Goal: Task Accomplishment & Management: Manage account settings

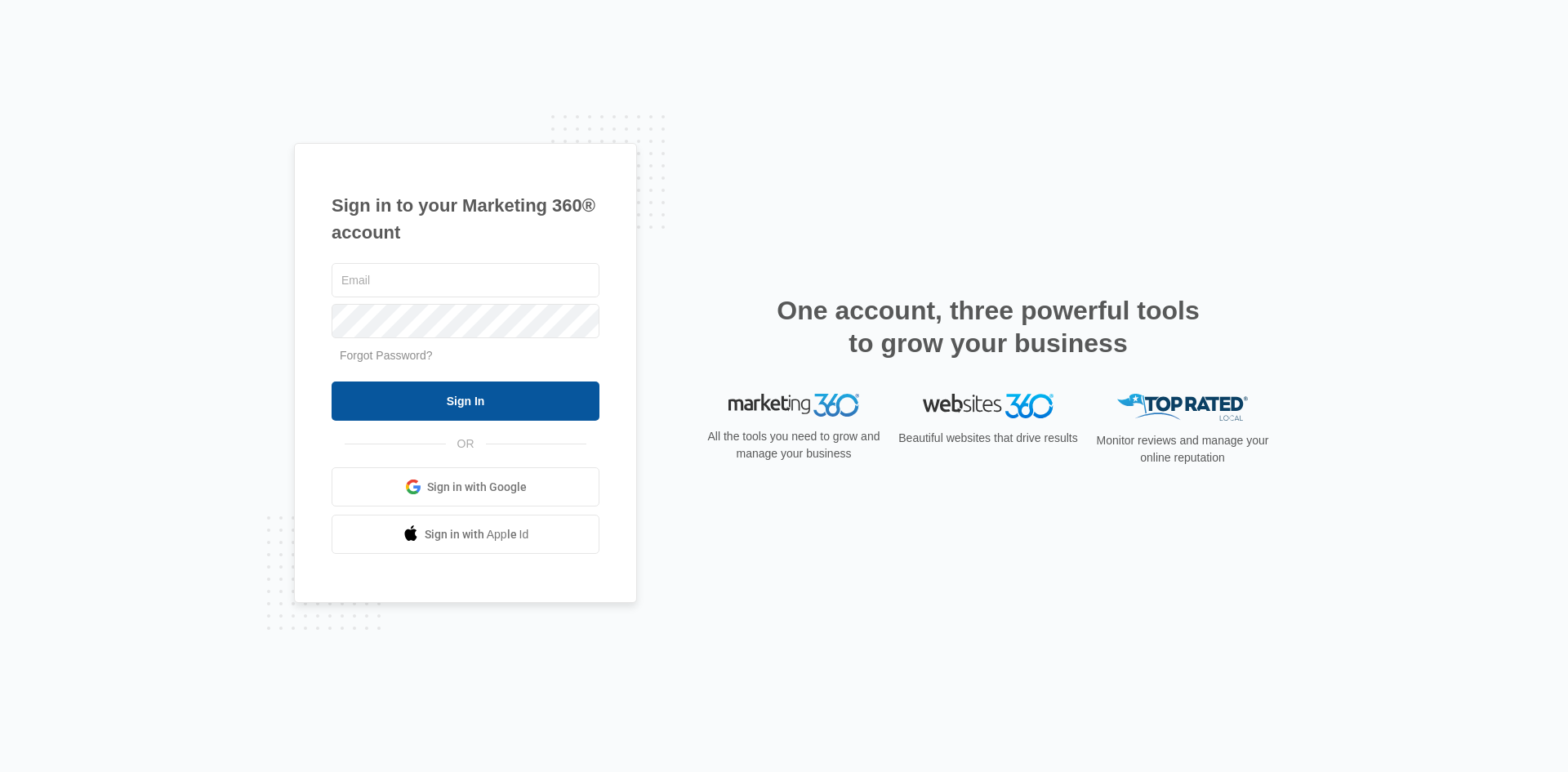
type input "[EMAIL_ADDRESS][DOMAIN_NAME]"
click at [433, 398] on input "Sign In" at bounding box center [466, 400] width 268 height 39
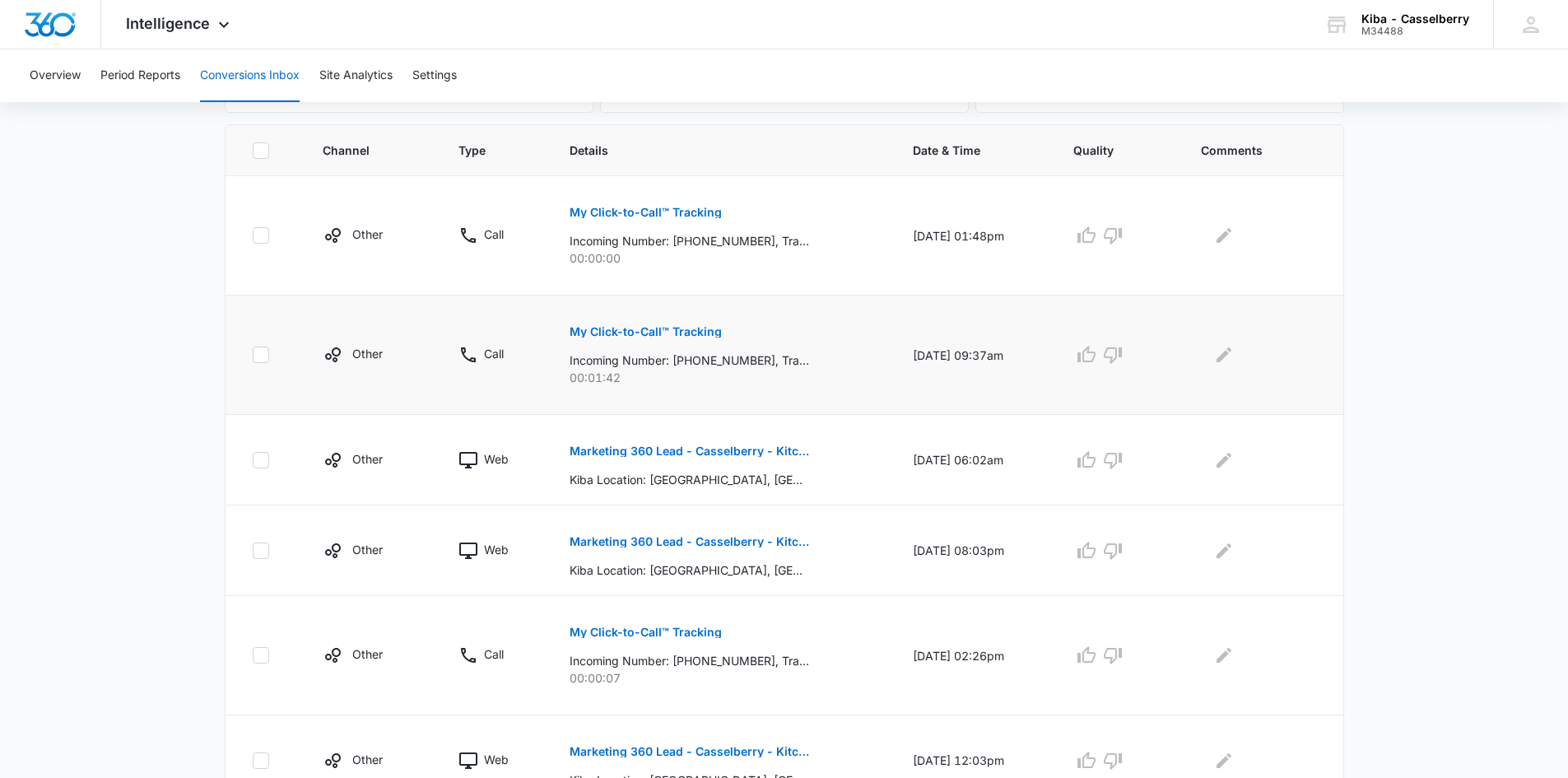
scroll to position [330, 0]
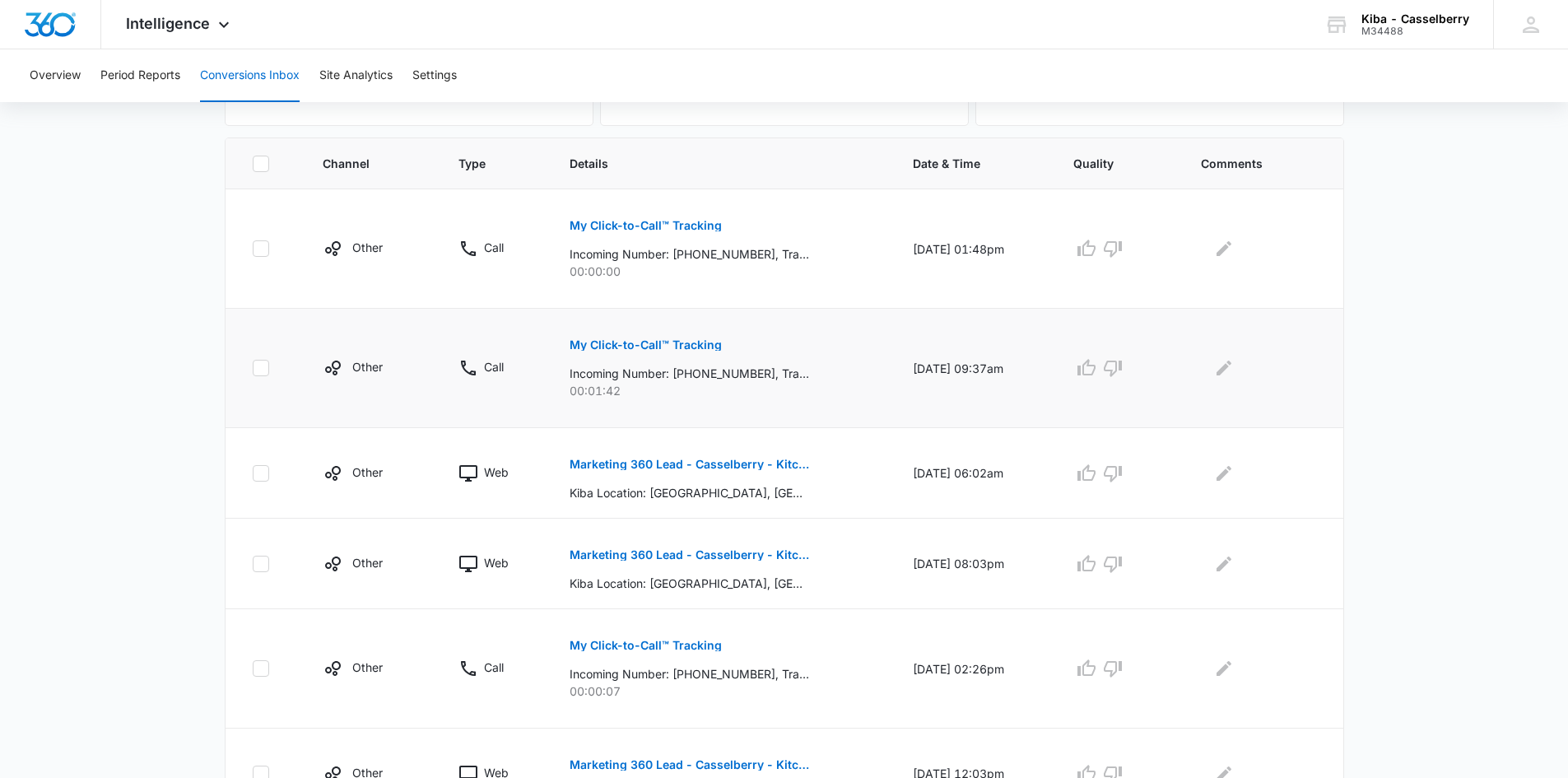
click at [614, 342] on p "My Click-to-Call™ Tracking" at bounding box center [646, 344] width 153 height 12
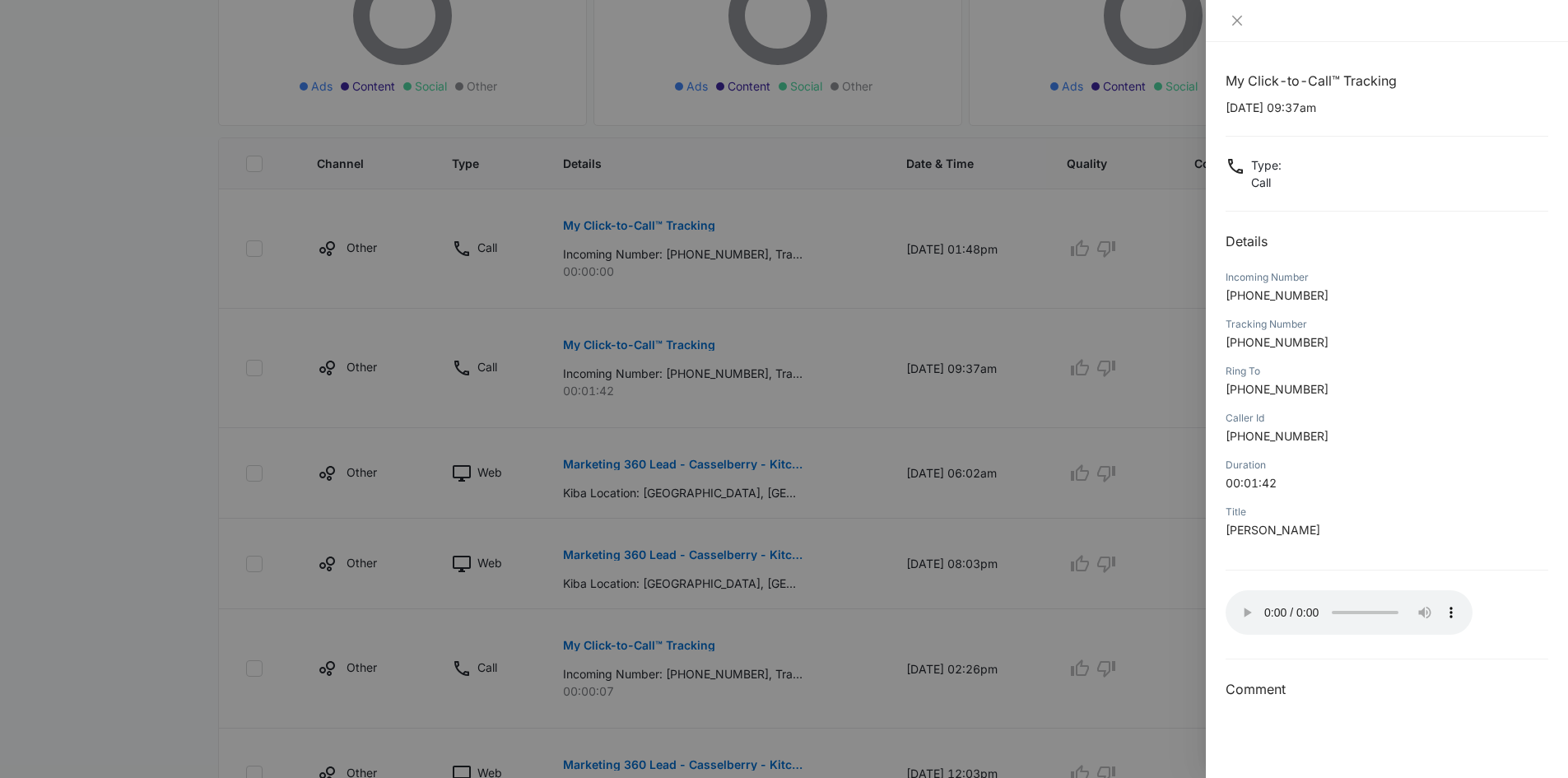
click at [1231, 12] on div at bounding box center [1387, 21] width 363 height 42
click at [1237, 18] on icon "close" at bounding box center [1237, 20] width 13 height 13
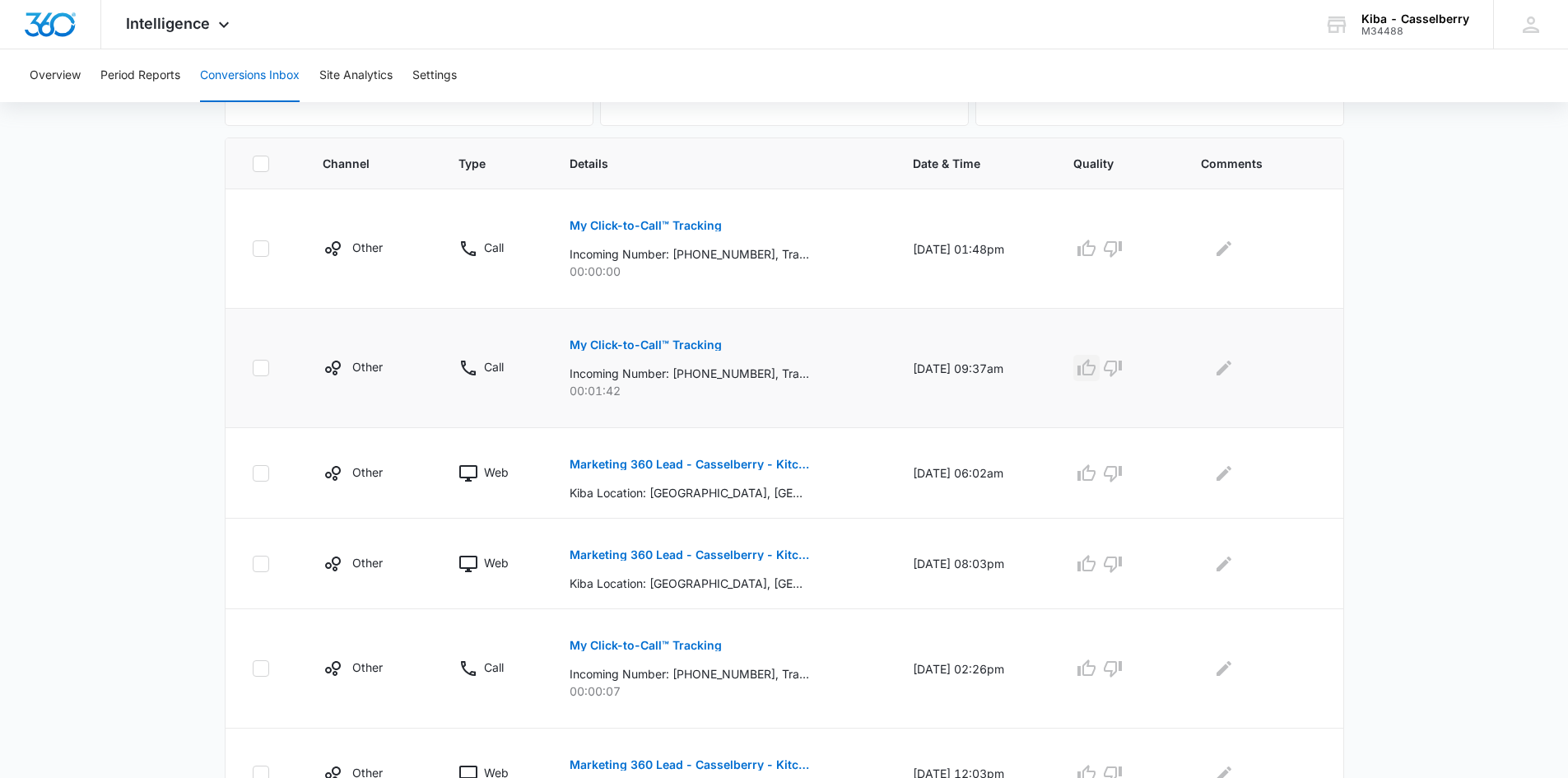
click at [1097, 364] on icon "button" at bounding box center [1087, 368] width 20 height 20
click at [1232, 369] on icon "Edit Comments" at bounding box center [1224, 368] width 15 height 15
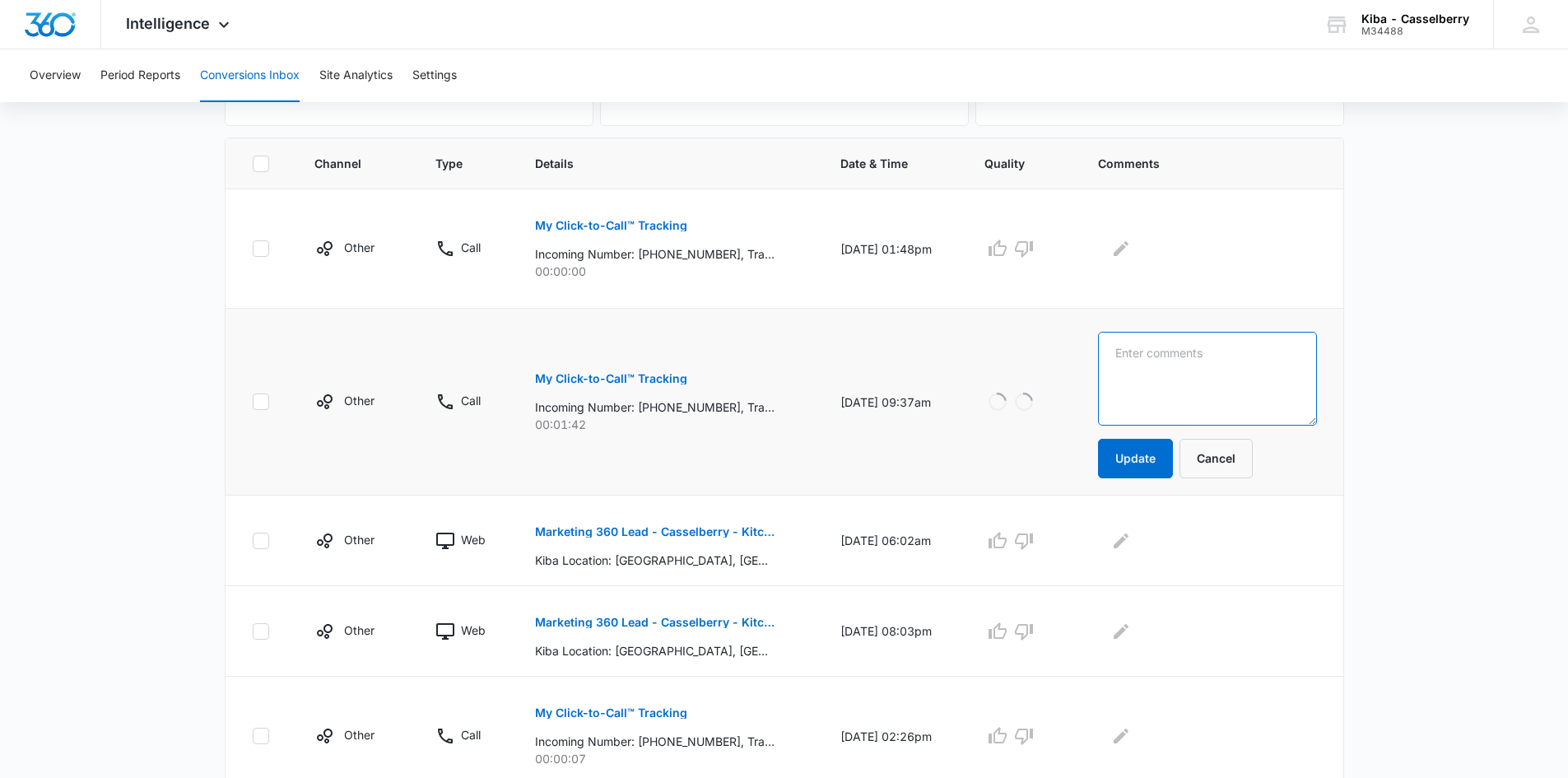
click at [1232, 369] on textarea at bounding box center [1207, 378] width 218 height 94
type textarea "cabinets"
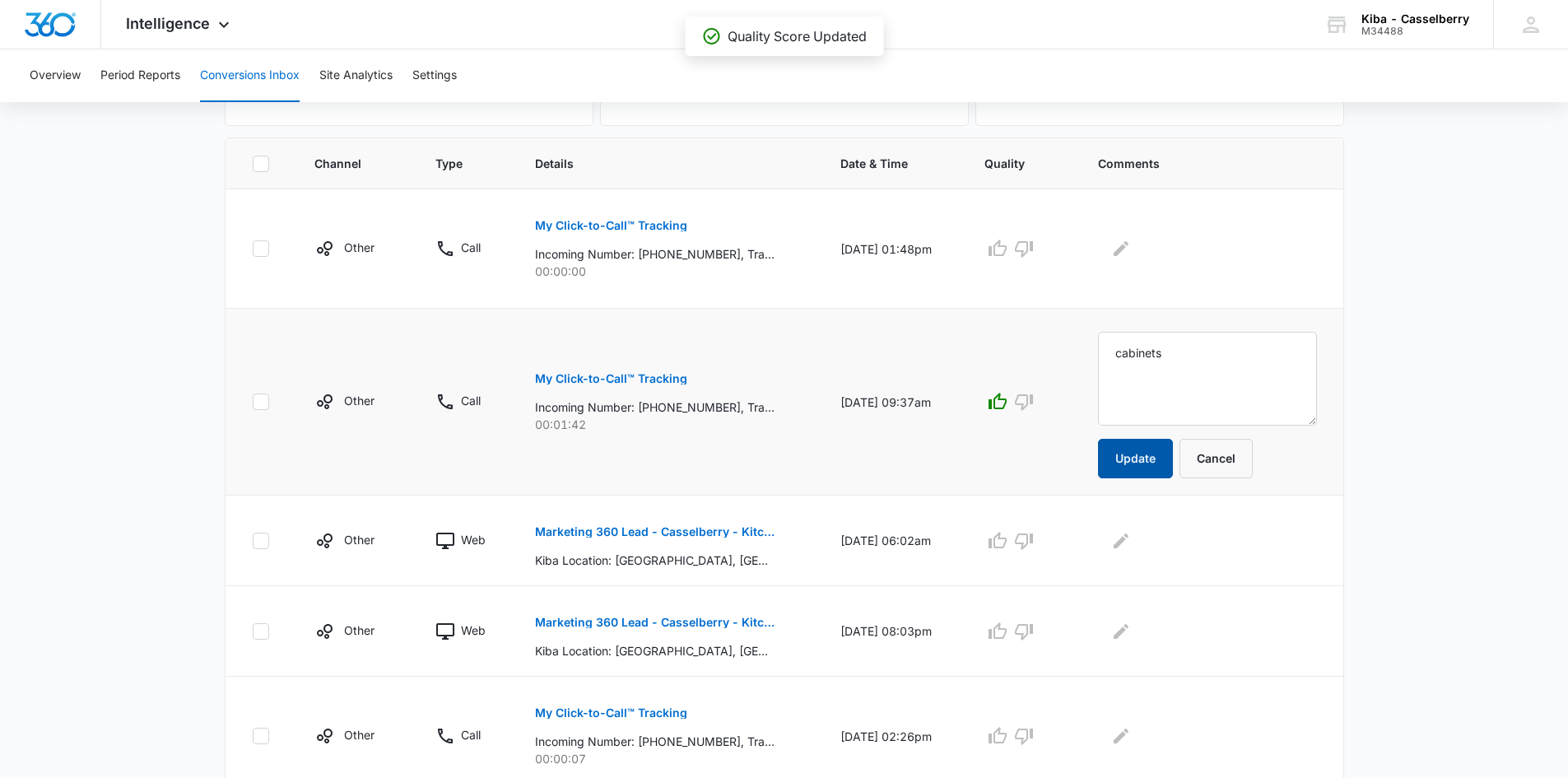
click at [1149, 456] on button "Update" at bounding box center [1136, 457] width 75 height 39
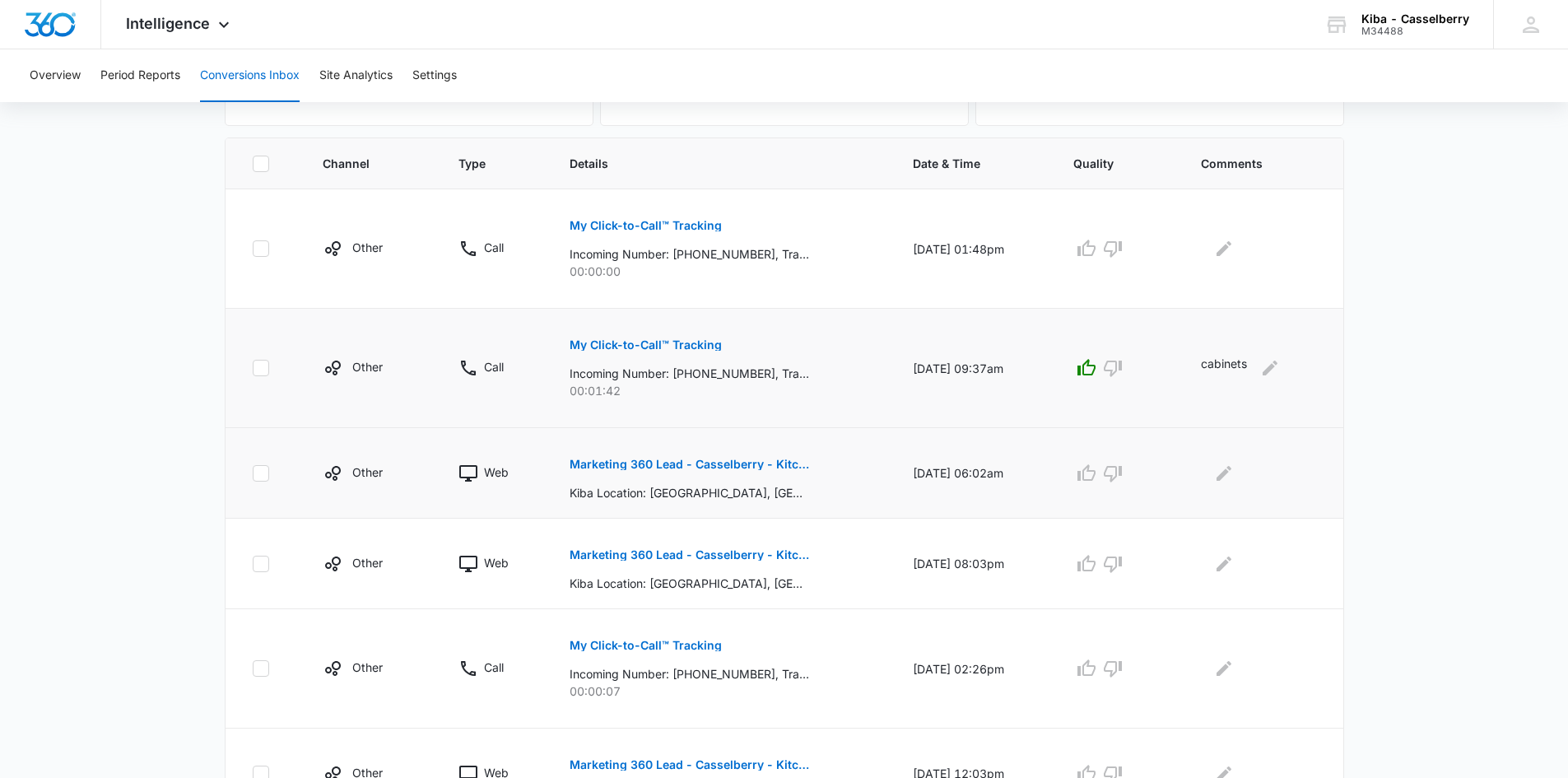
click at [1149, 460] on div at bounding box center [1117, 473] width 88 height 26
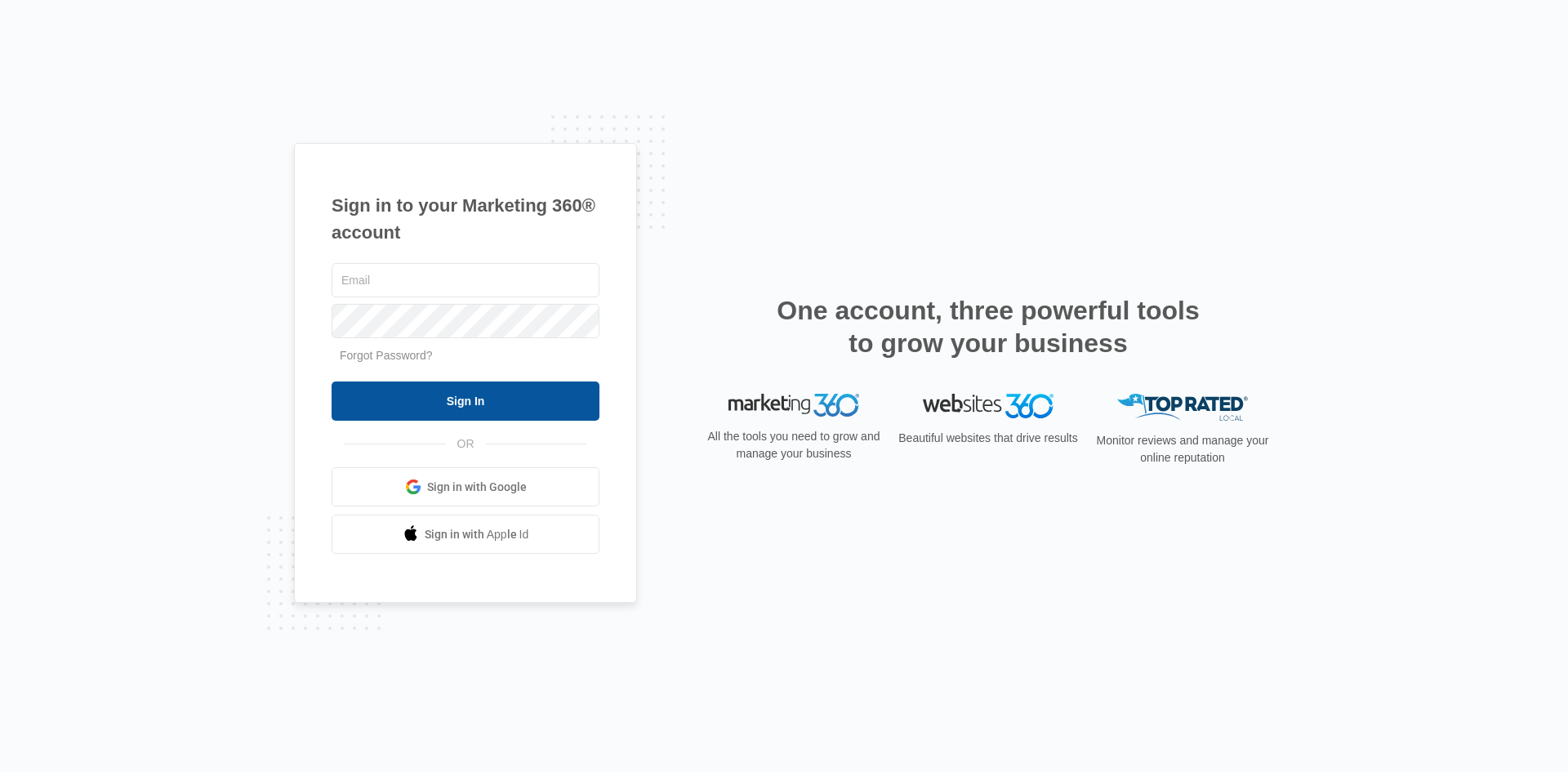
type input "[EMAIL_ADDRESS][DOMAIN_NAME]"
click at [418, 408] on input "Sign In" at bounding box center [466, 400] width 268 height 39
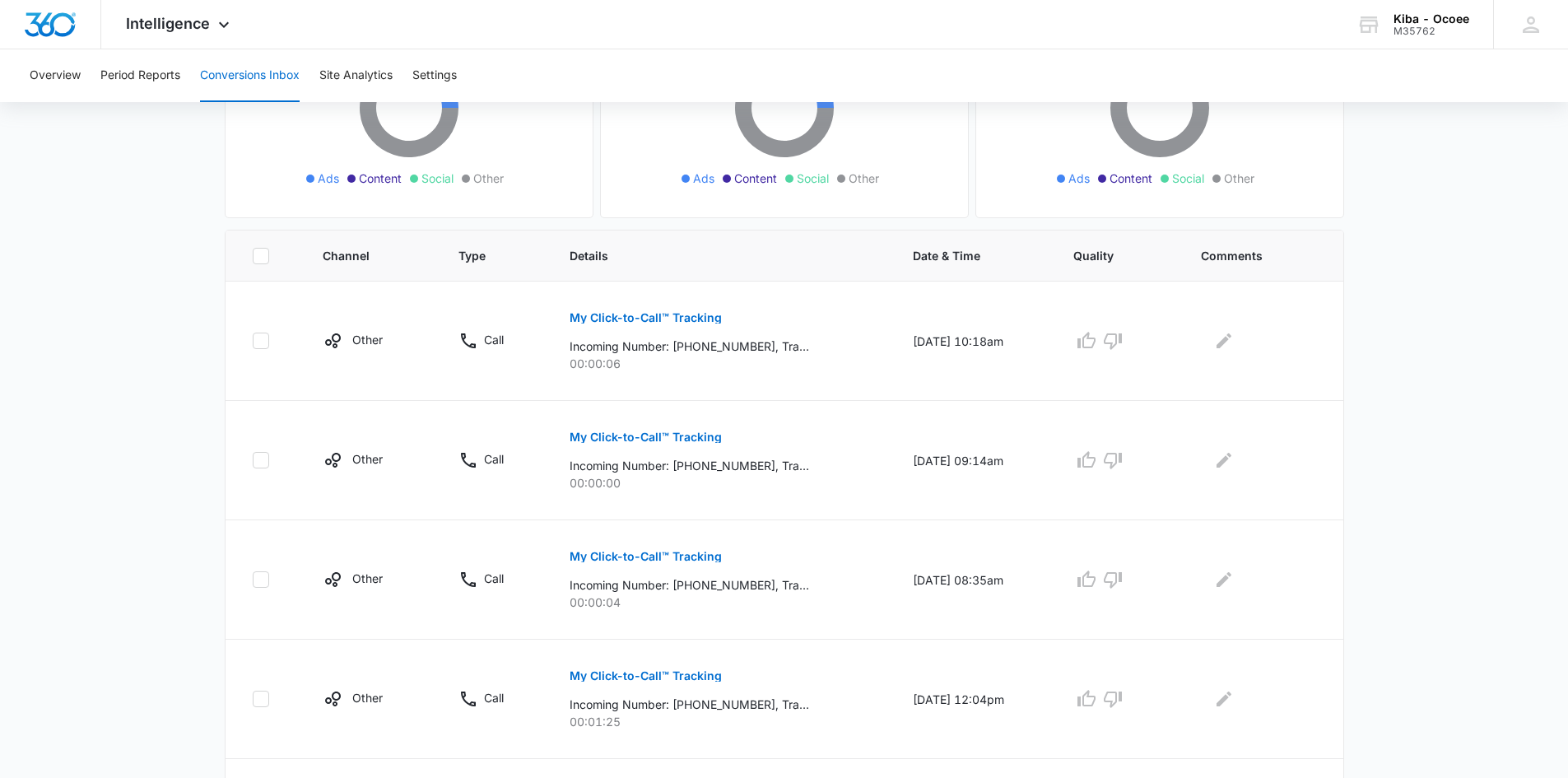
scroll to position [330, 0]
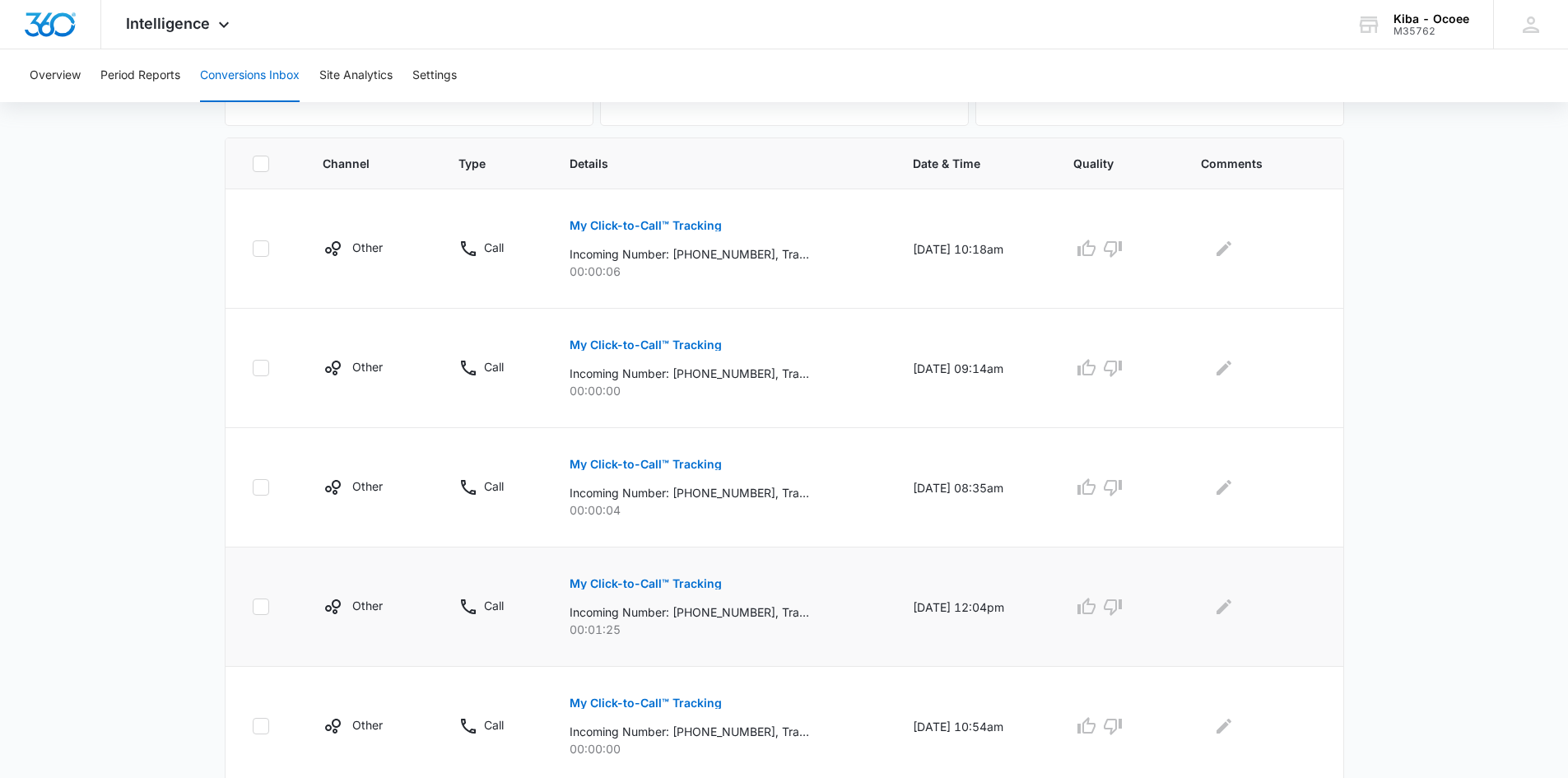
click at [641, 583] on p "My Click-to-Call™ Tracking" at bounding box center [646, 584] width 153 height 12
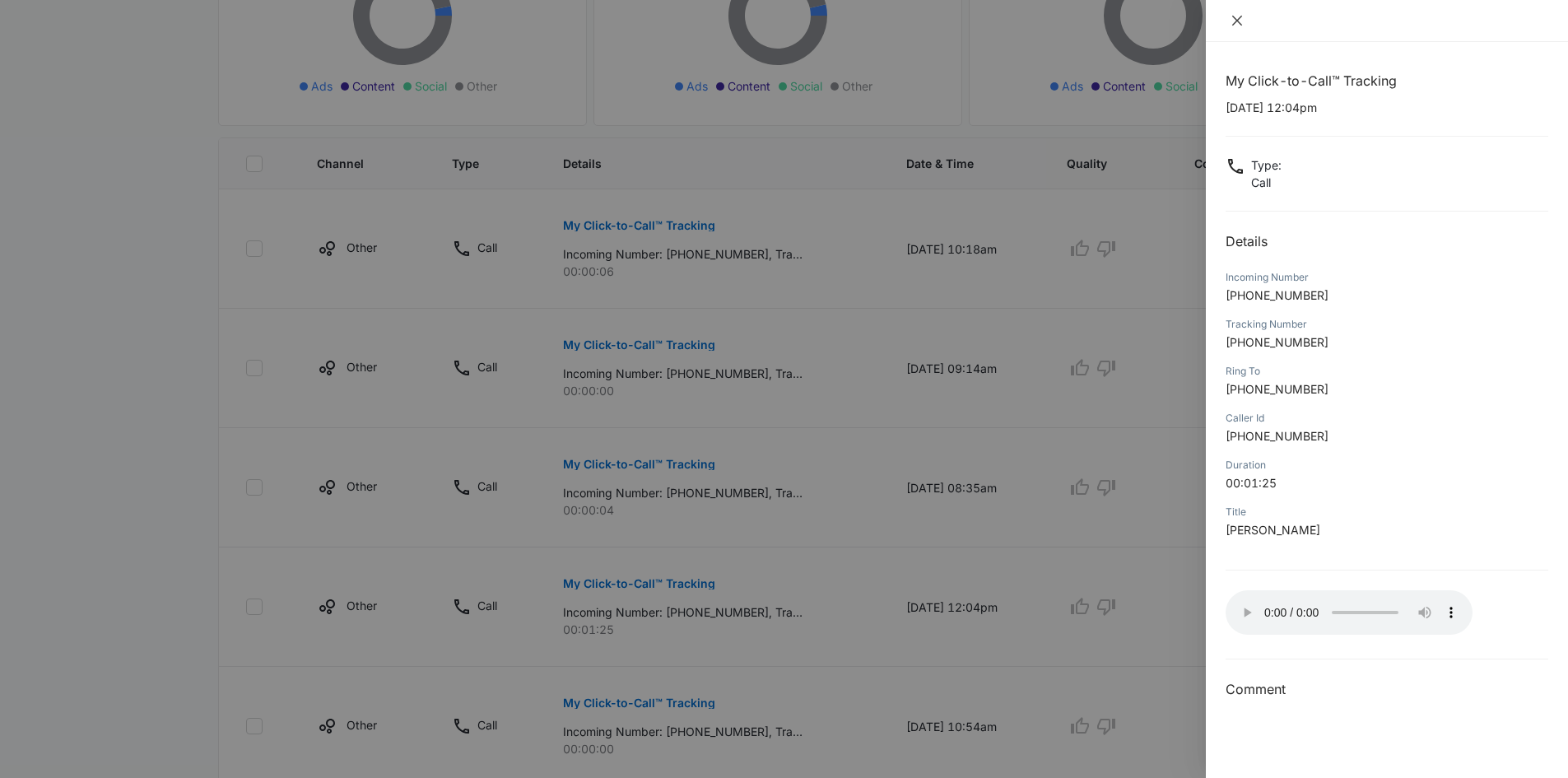
click at [1242, 18] on icon "close" at bounding box center [1237, 20] width 13 height 13
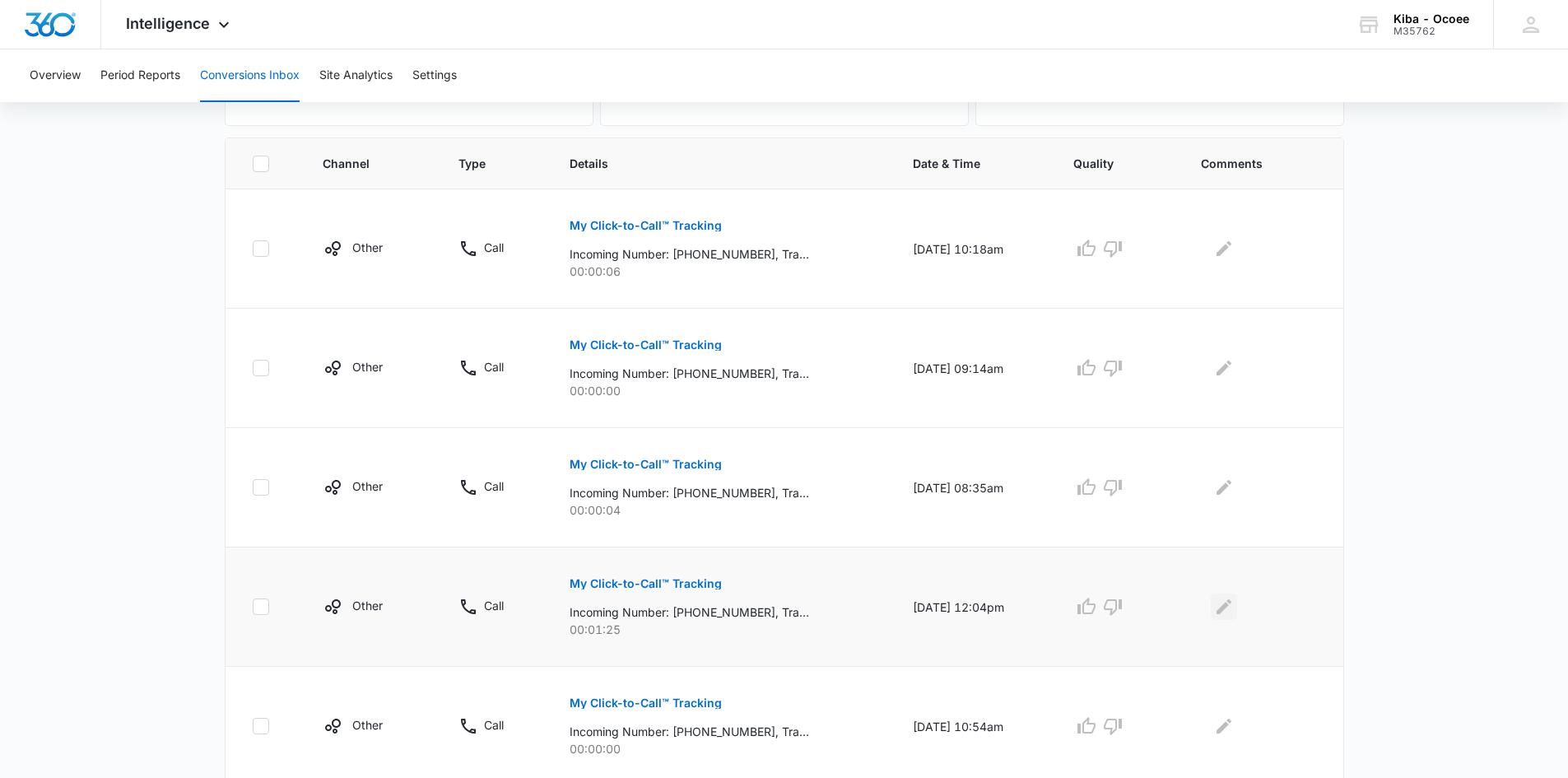
click at [1234, 602] on icon "Edit Comments" at bounding box center [1225, 607] width 20 height 20
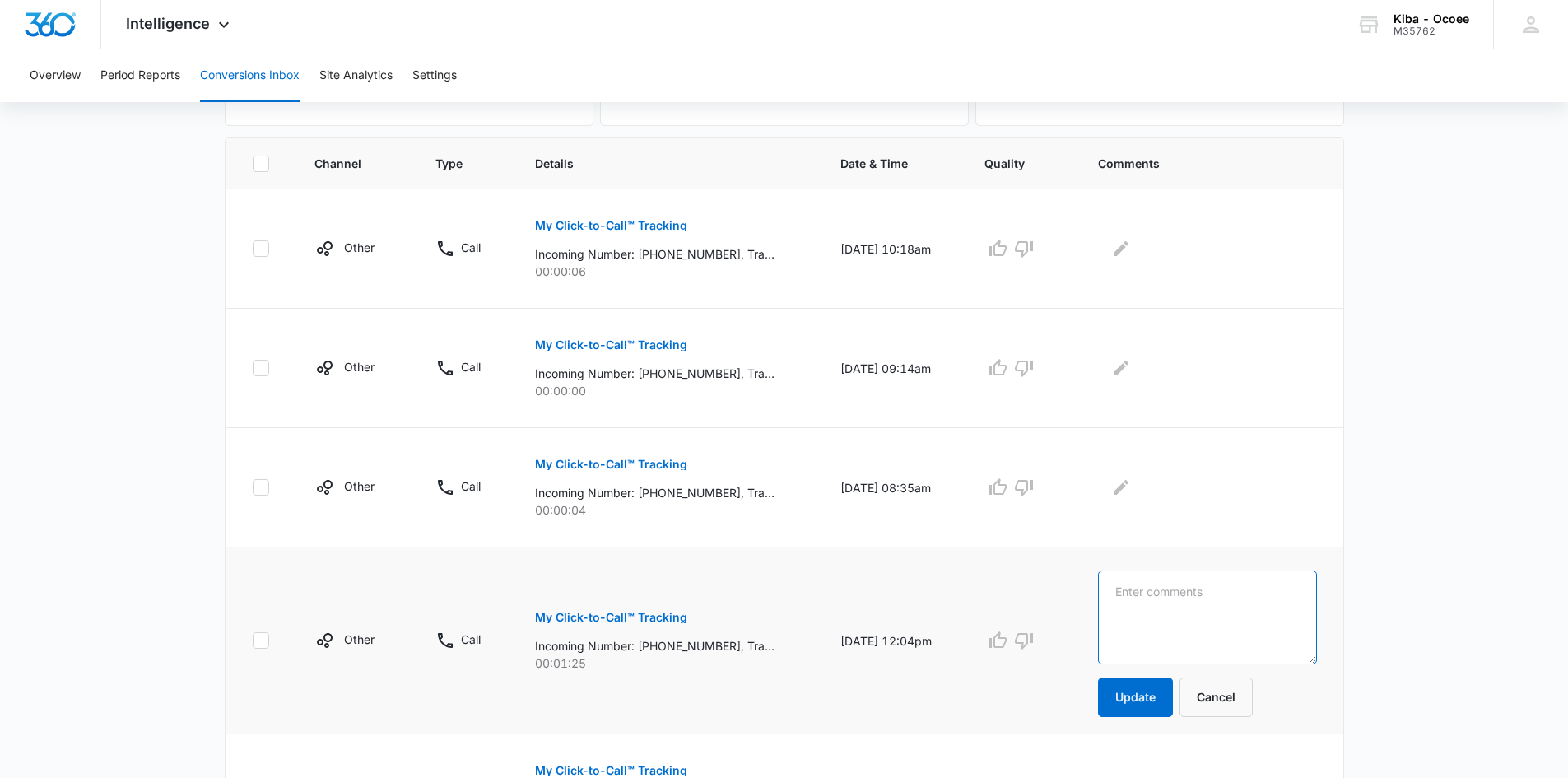
click at [1238, 602] on textarea at bounding box center [1207, 617] width 218 height 94
type textarea "looking for a quote"
click at [1156, 698] on button "Update" at bounding box center [1136, 697] width 75 height 39
click at [1153, 696] on button "Update" at bounding box center [1136, 697] width 75 height 39
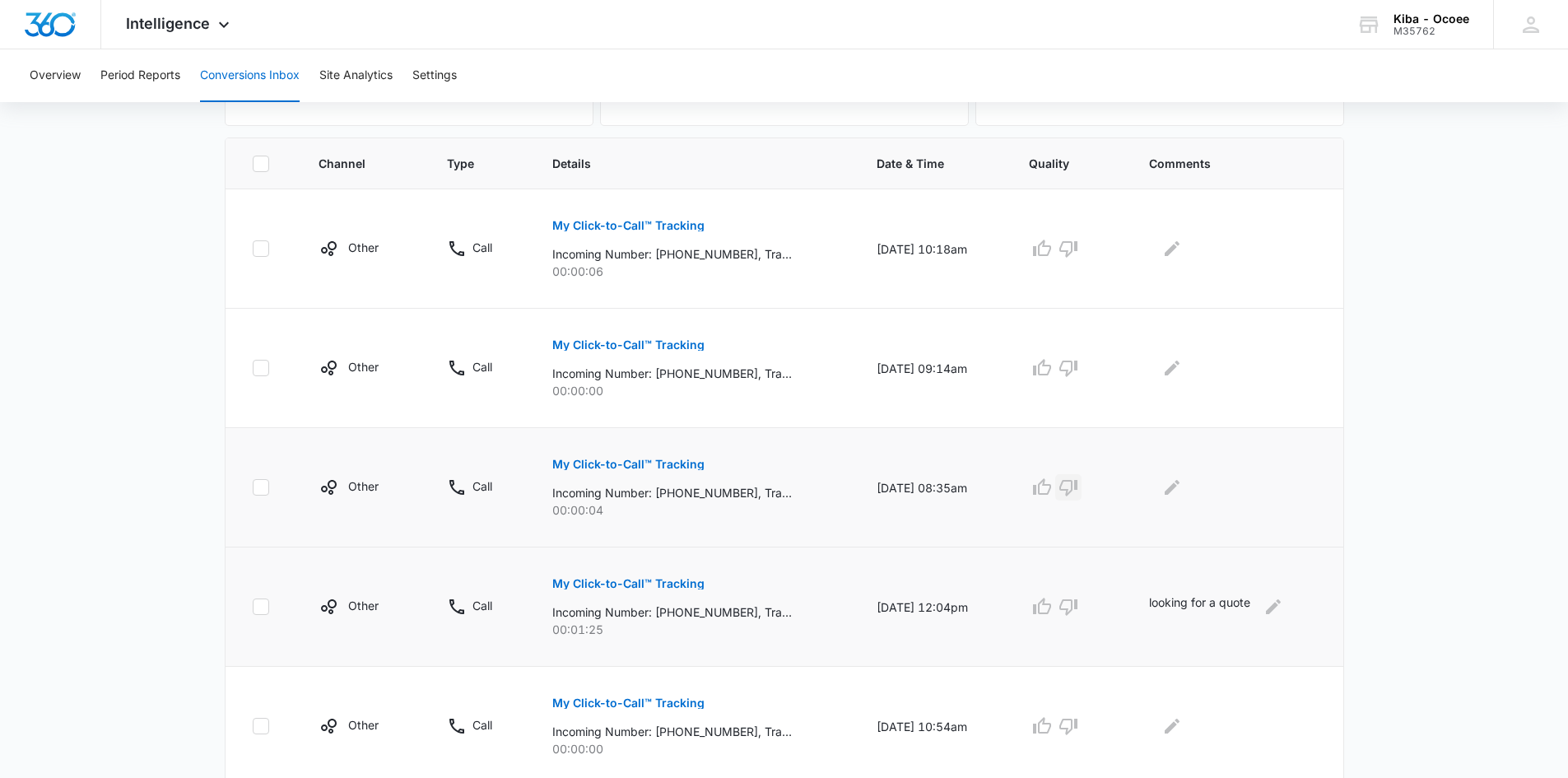
click at [1079, 480] on icon "button" at bounding box center [1068, 488] width 20 height 20
drag, startPoint x: 1076, startPoint y: 372, endPoint x: 1073, endPoint y: 307, distance: 65.1
click at [1075, 365] on icon "button" at bounding box center [1068, 368] width 20 height 20
click at [1075, 235] on td at bounding box center [1069, 248] width 121 height 120
click at [1073, 246] on icon "button" at bounding box center [1068, 248] width 20 height 20
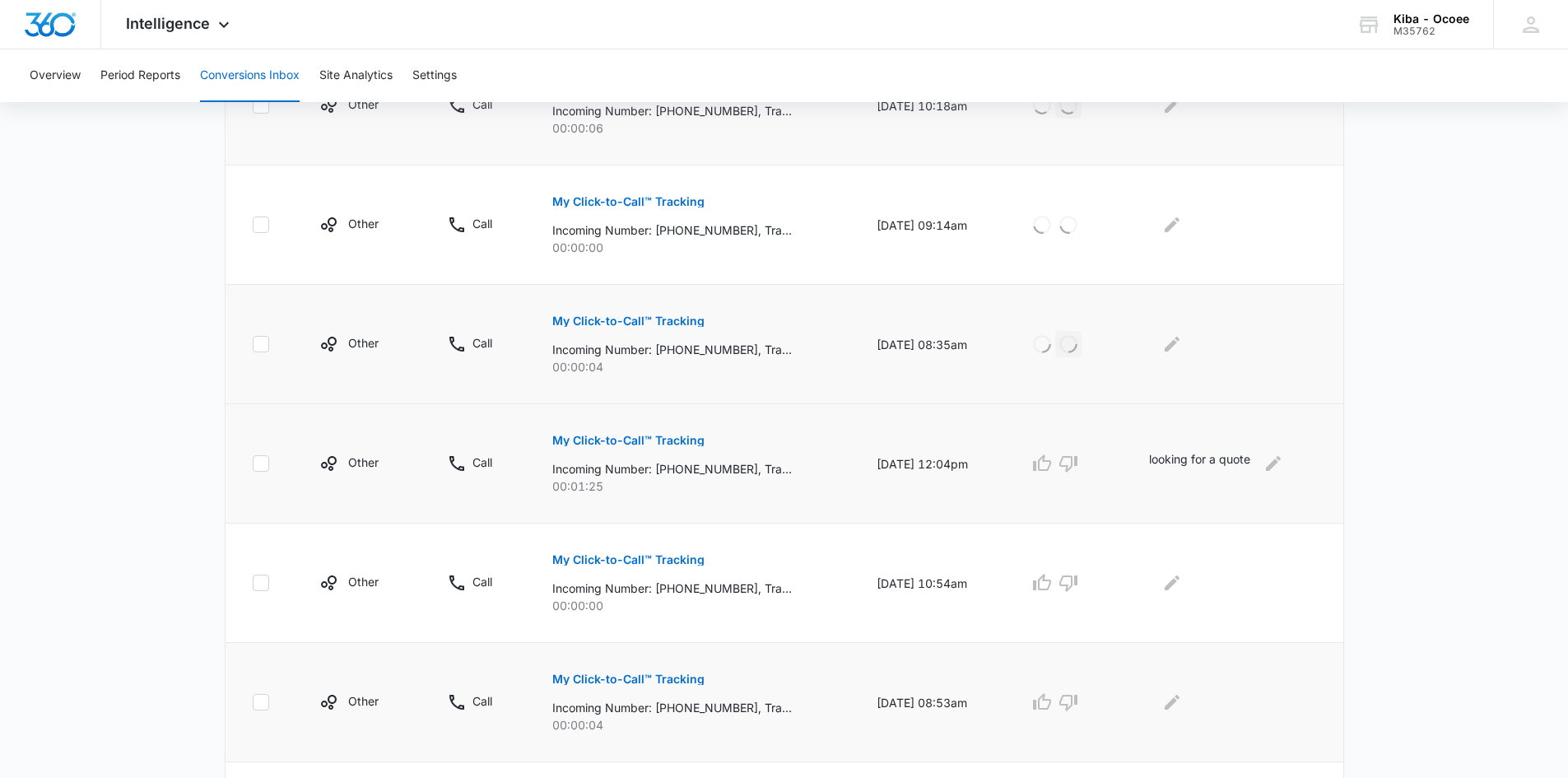
scroll to position [576, 0]
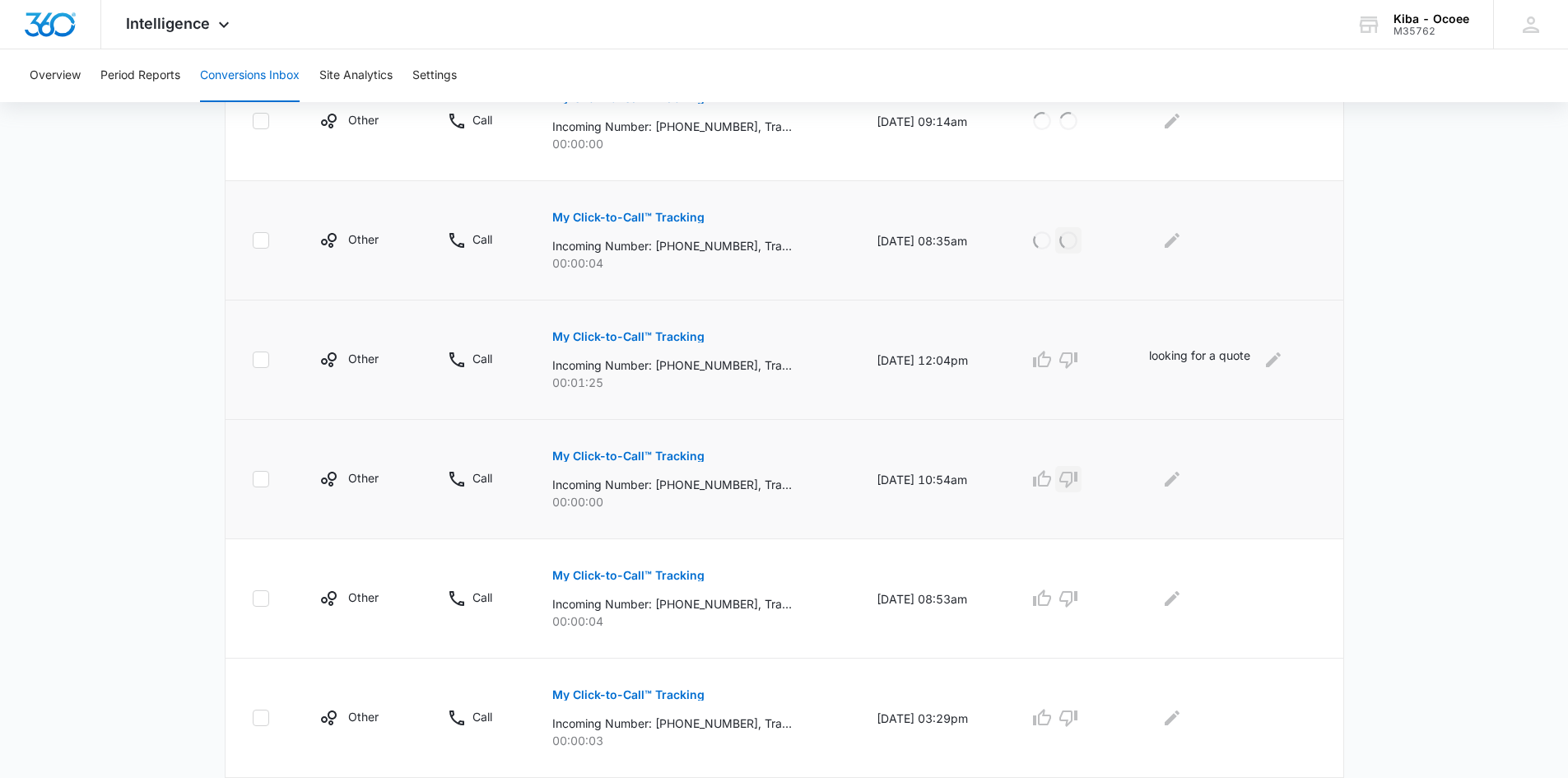
click at [1072, 476] on icon "button" at bounding box center [1068, 480] width 18 height 16
click at [1076, 594] on icon "button" at bounding box center [1068, 599] width 20 height 20
drag, startPoint x: 1082, startPoint y: 710, endPoint x: 1079, endPoint y: 680, distance: 30.1
click at [1082, 707] on button "button" at bounding box center [1068, 718] width 26 height 26
click at [1279, 359] on icon "Edit Comments" at bounding box center [1273, 360] width 15 height 15
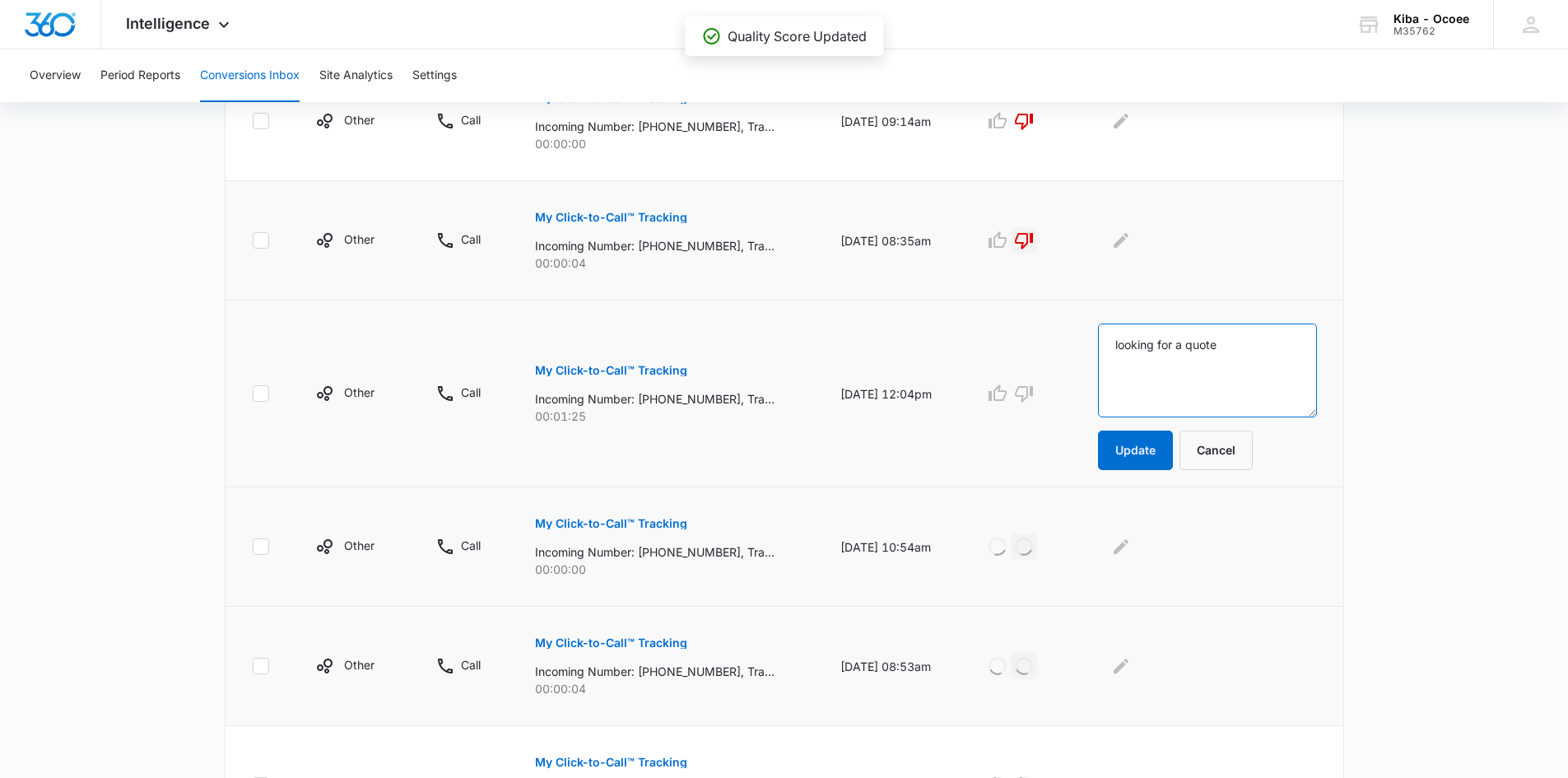
click at [1197, 344] on textarea "looking for a quote" at bounding box center [1207, 370] width 218 height 94
type textarea "looking for his quote"
click at [1145, 451] on button "Update" at bounding box center [1136, 449] width 75 height 39
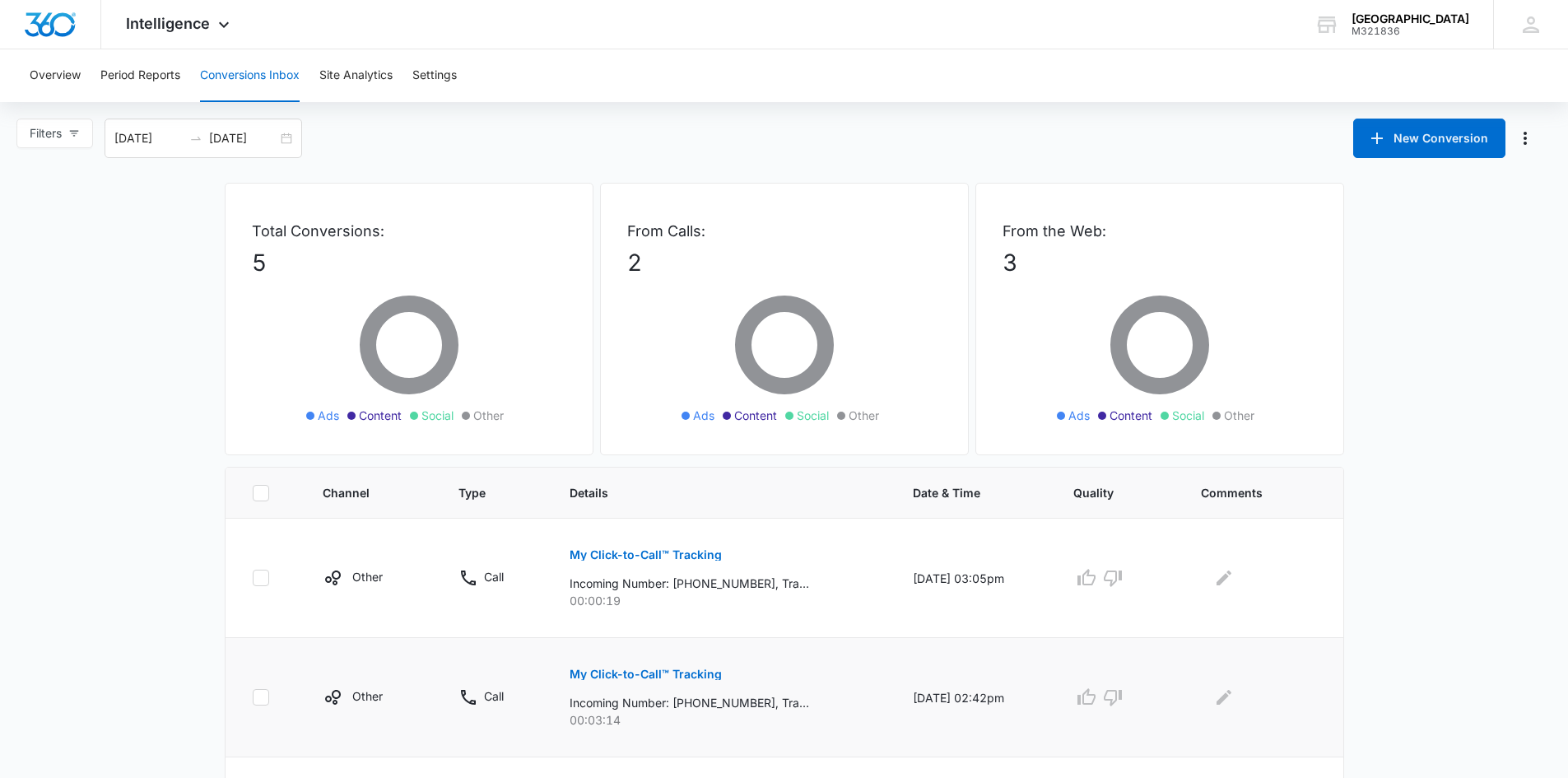
click at [671, 673] on p "My Click-to-Call™ Tracking" at bounding box center [646, 674] width 153 height 12
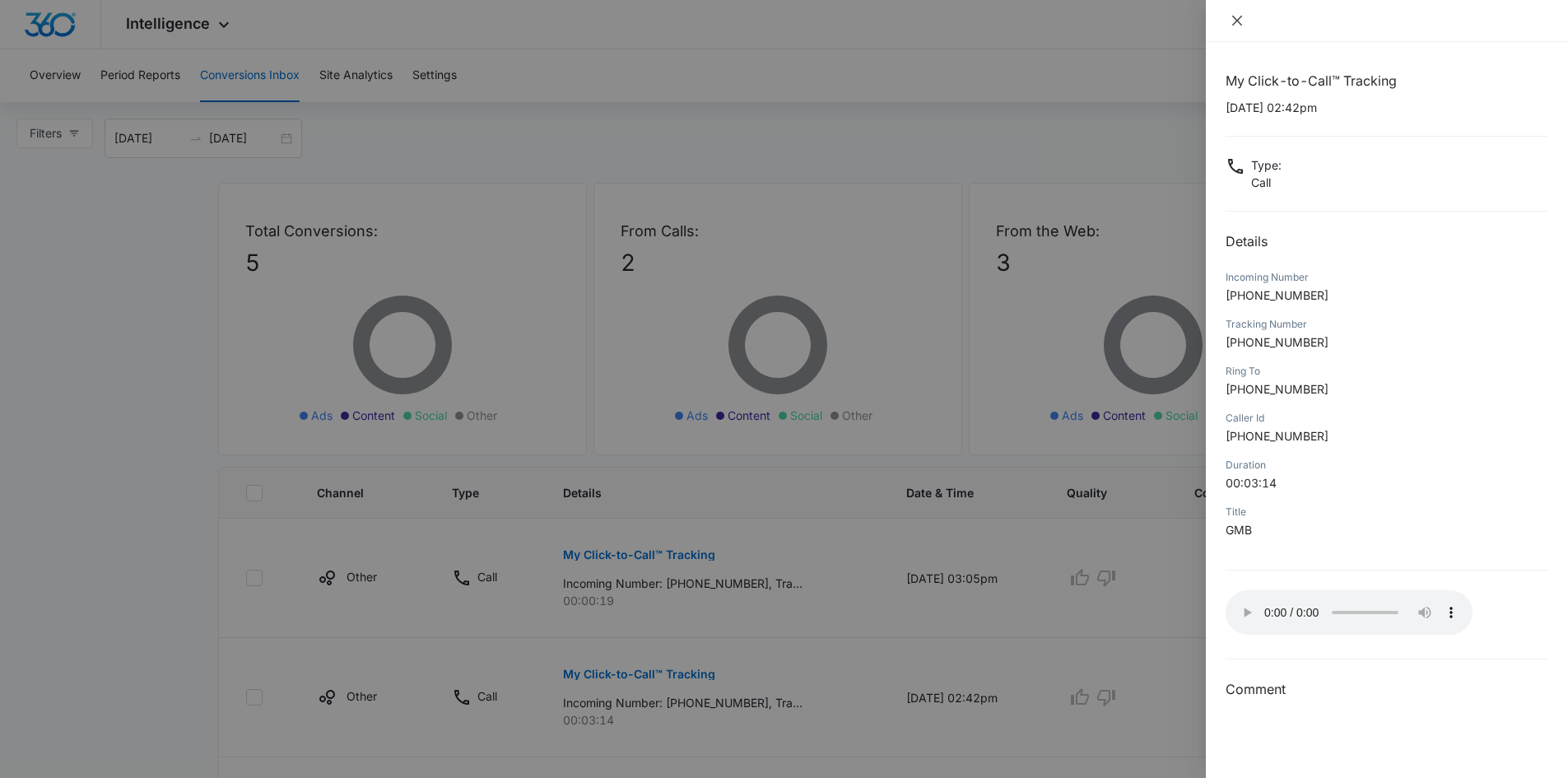
click at [1243, 17] on icon "close" at bounding box center [1237, 20] width 13 height 13
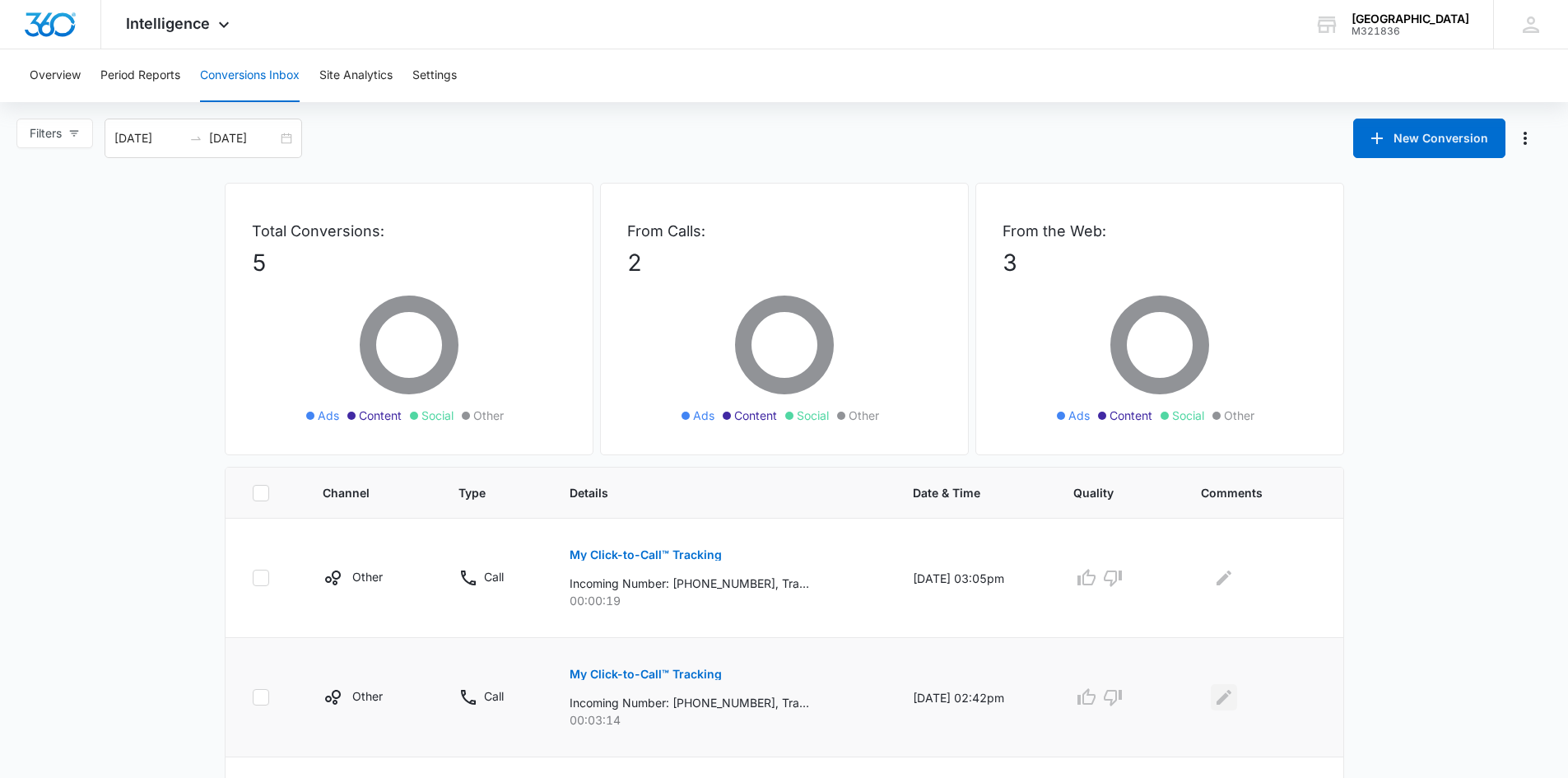
click at [1229, 698] on icon "Edit Comments" at bounding box center [1224, 697] width 15 height 15
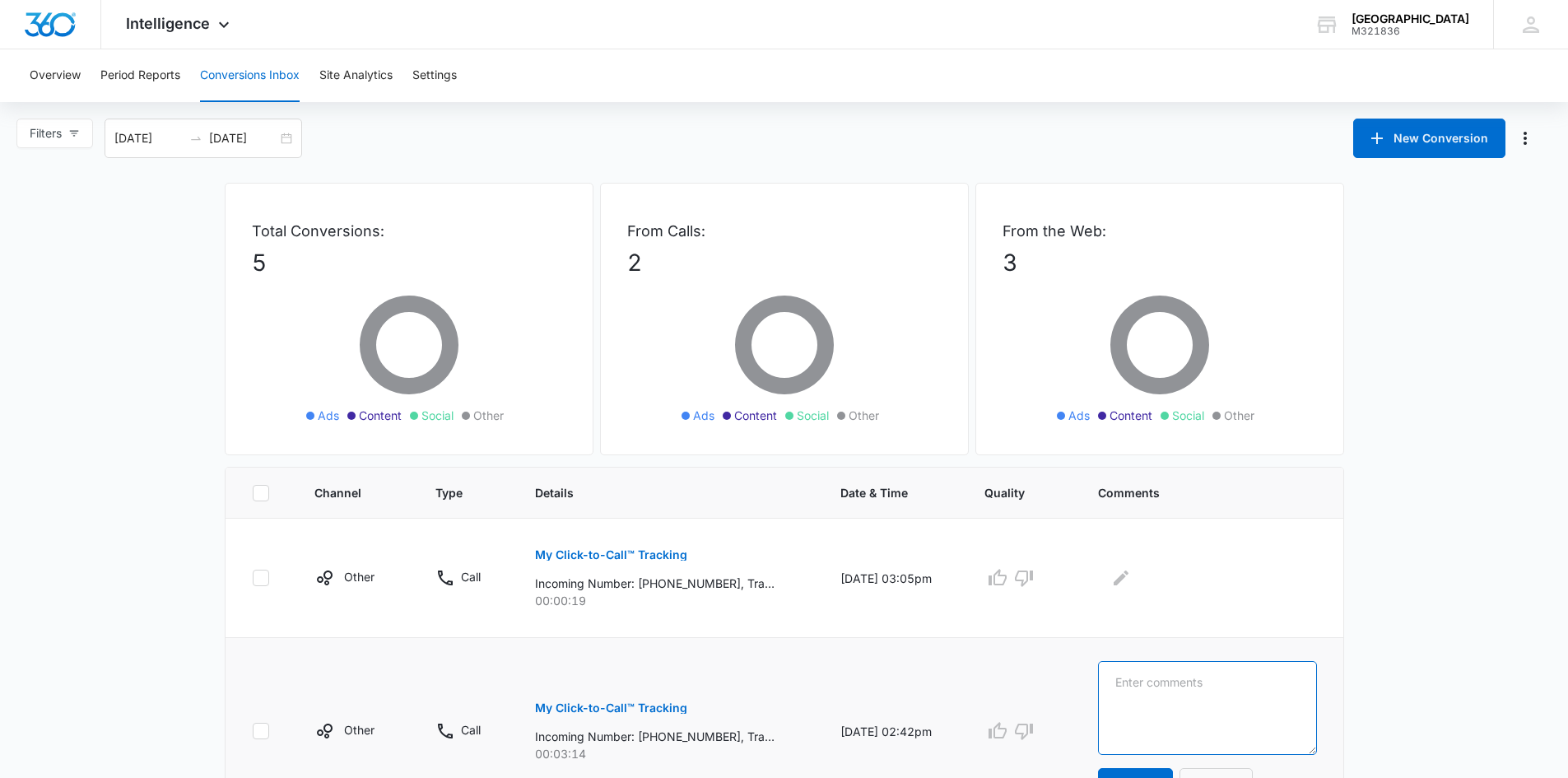
click at [1229, 698] on textarea at bounding box center [1207, 708] width 218 height 94
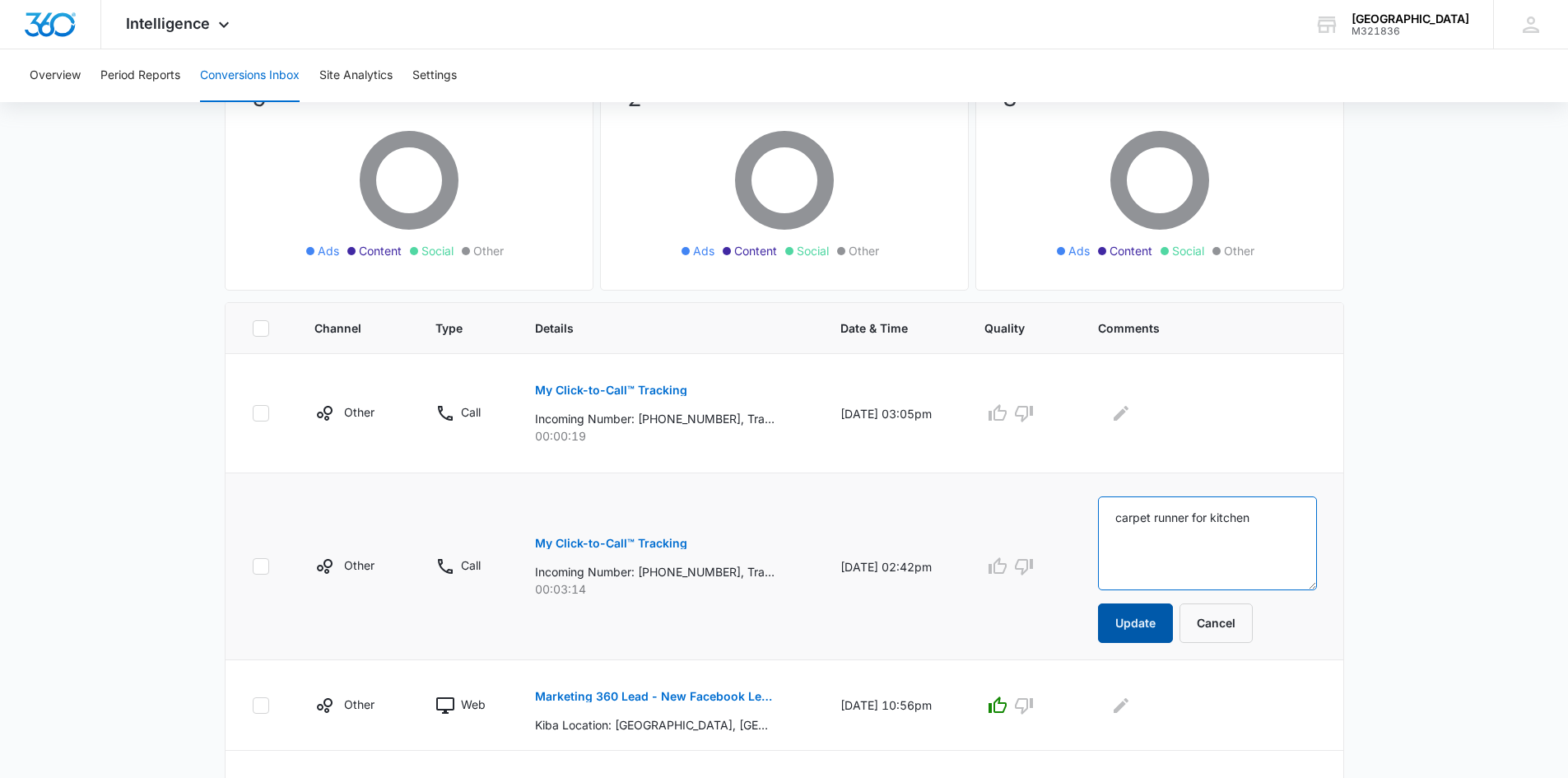
type textarea "carpet runner for kitchen"
click at [1153, 634] on button "Update" at bounding box center [1136, 623] width 75 height 39
click at [1149, 629] on button "Update" at bounding box center [1136, 623] width 75 height 39
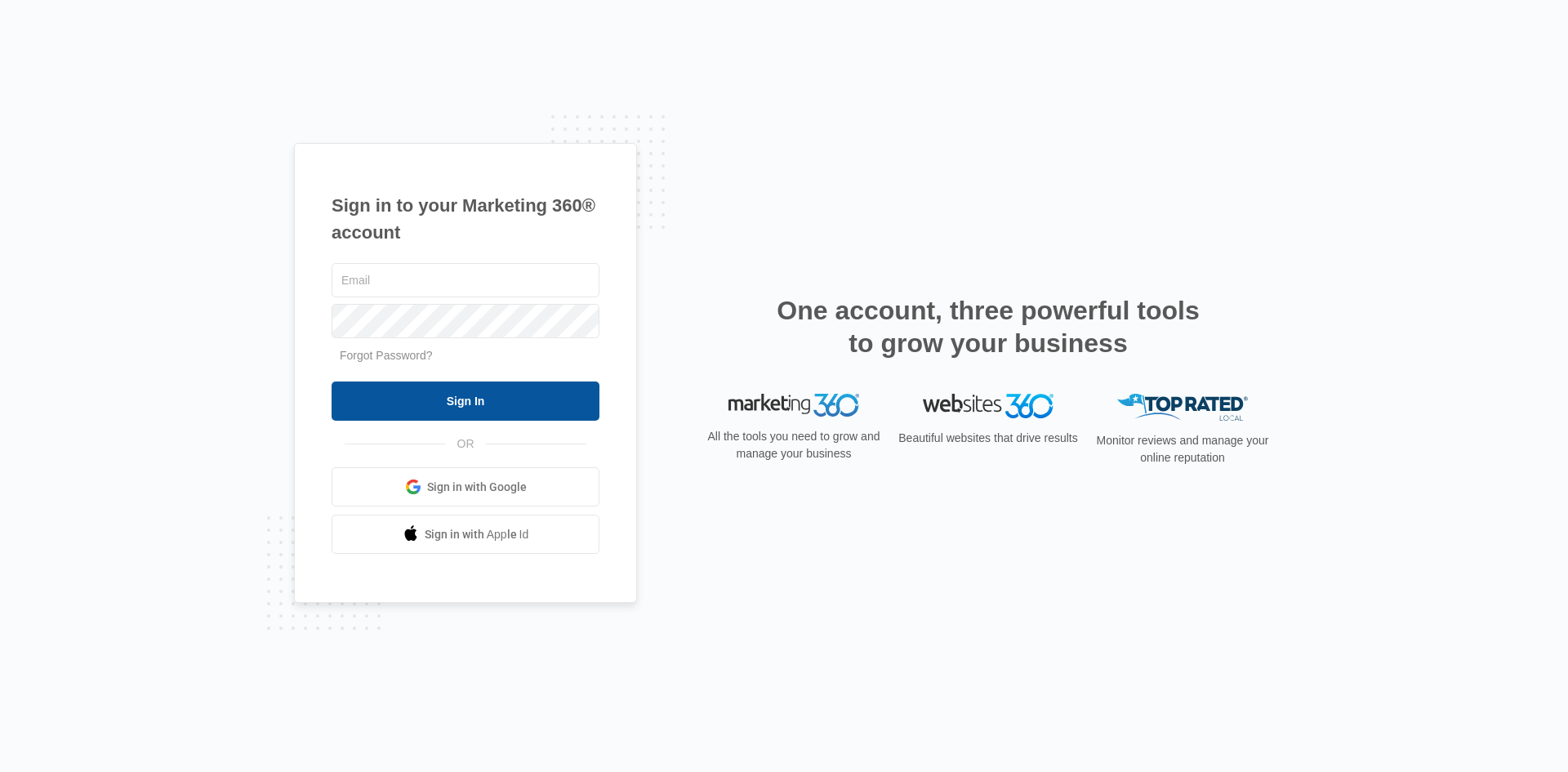
type input "[EMAIL_ADDRESS][DOMAIN_NAME]"
click at [444, 415] on input "Sign In" at bounding box center [466, 400] width 268 height 39
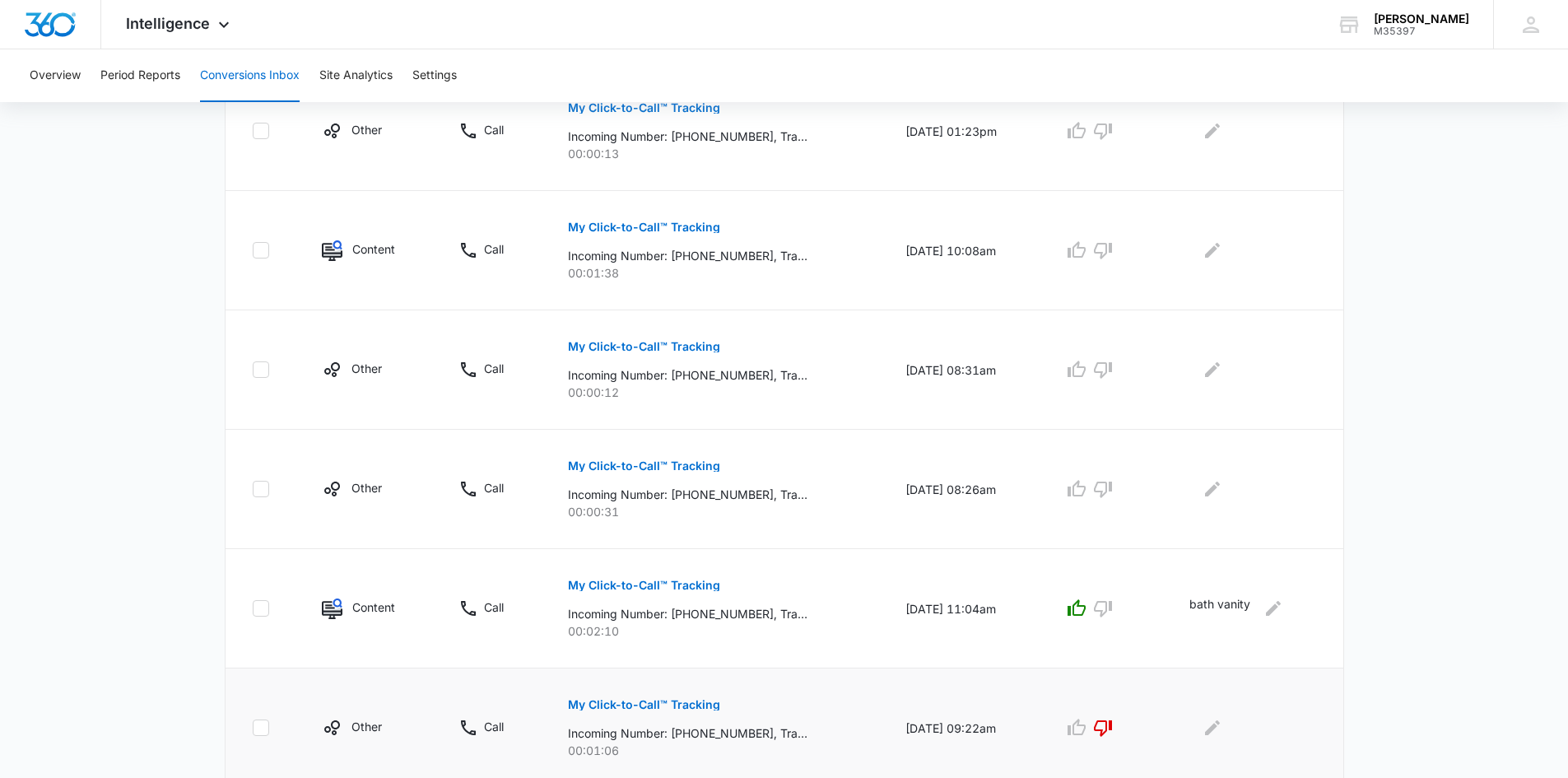
scroll to position [494, 0]
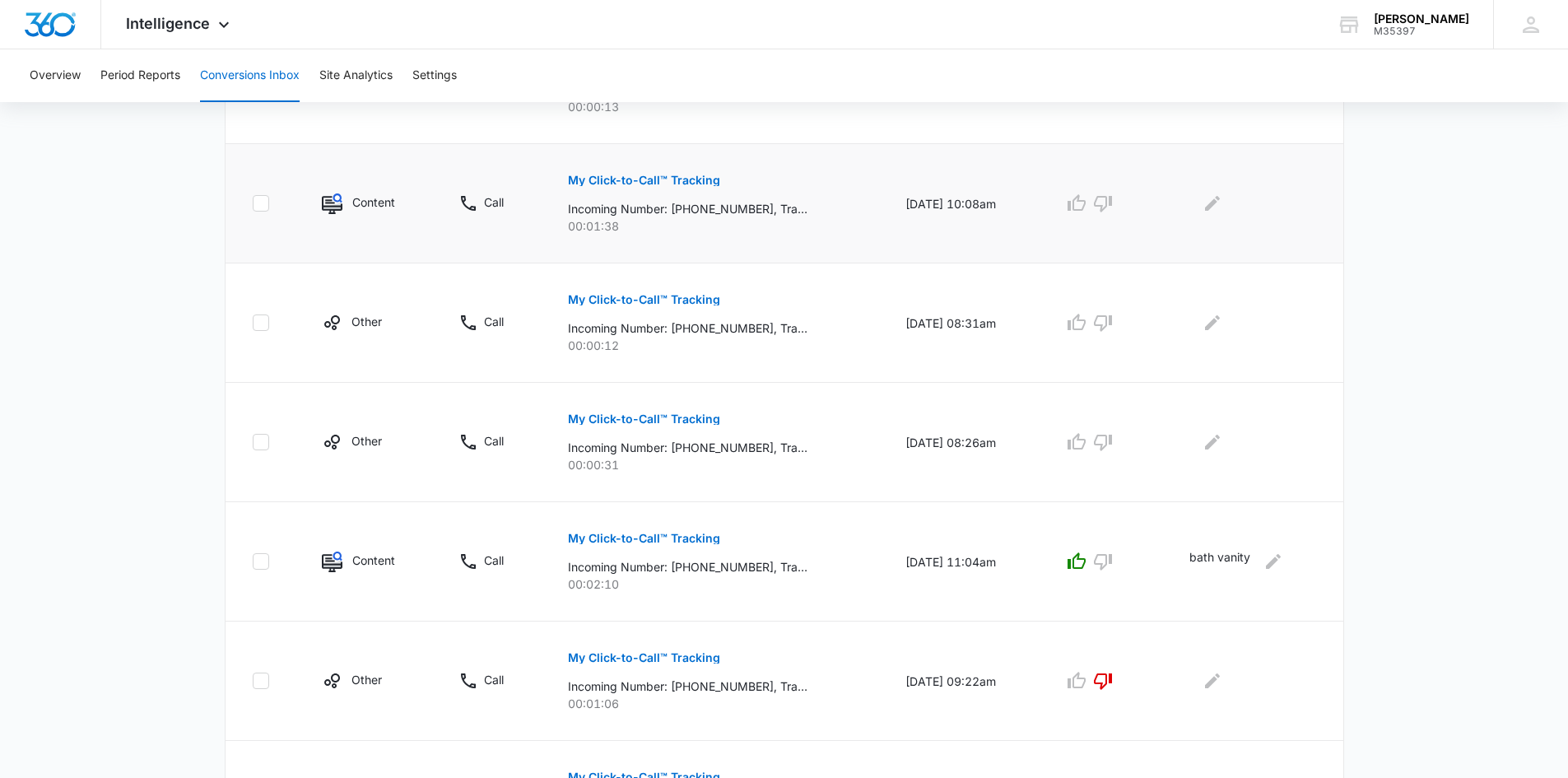
click at [660, 163] on button "My Click-to-Call™ Tracking" at bounding box center [644, 180] width 153 height 39
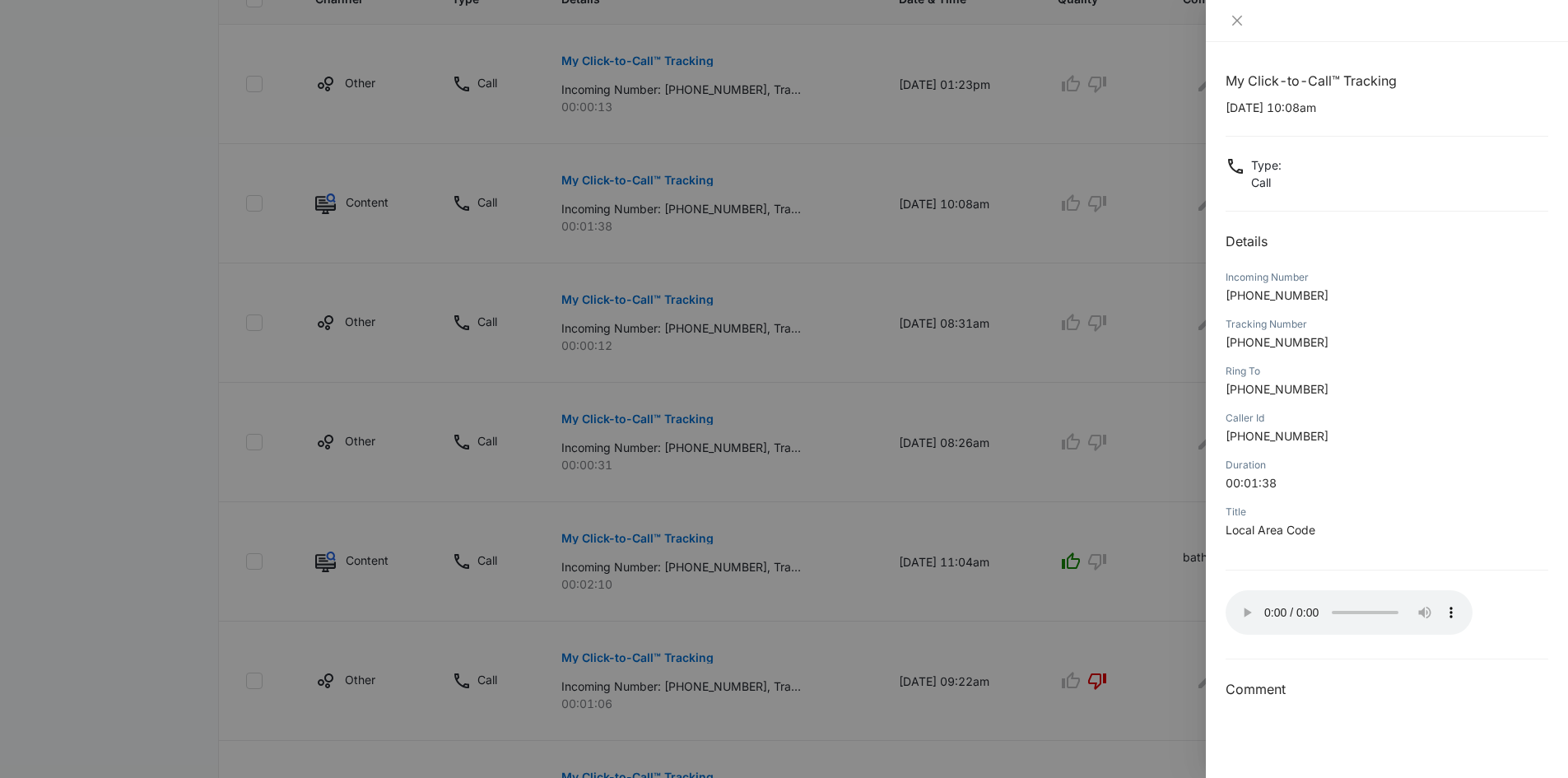
click at [1234, 13] on div at bounding box center [1387, 21] width 363 height 42
click at [1234, 13] on button "Close" at bounding box center [1237, 20] width 23 height 15
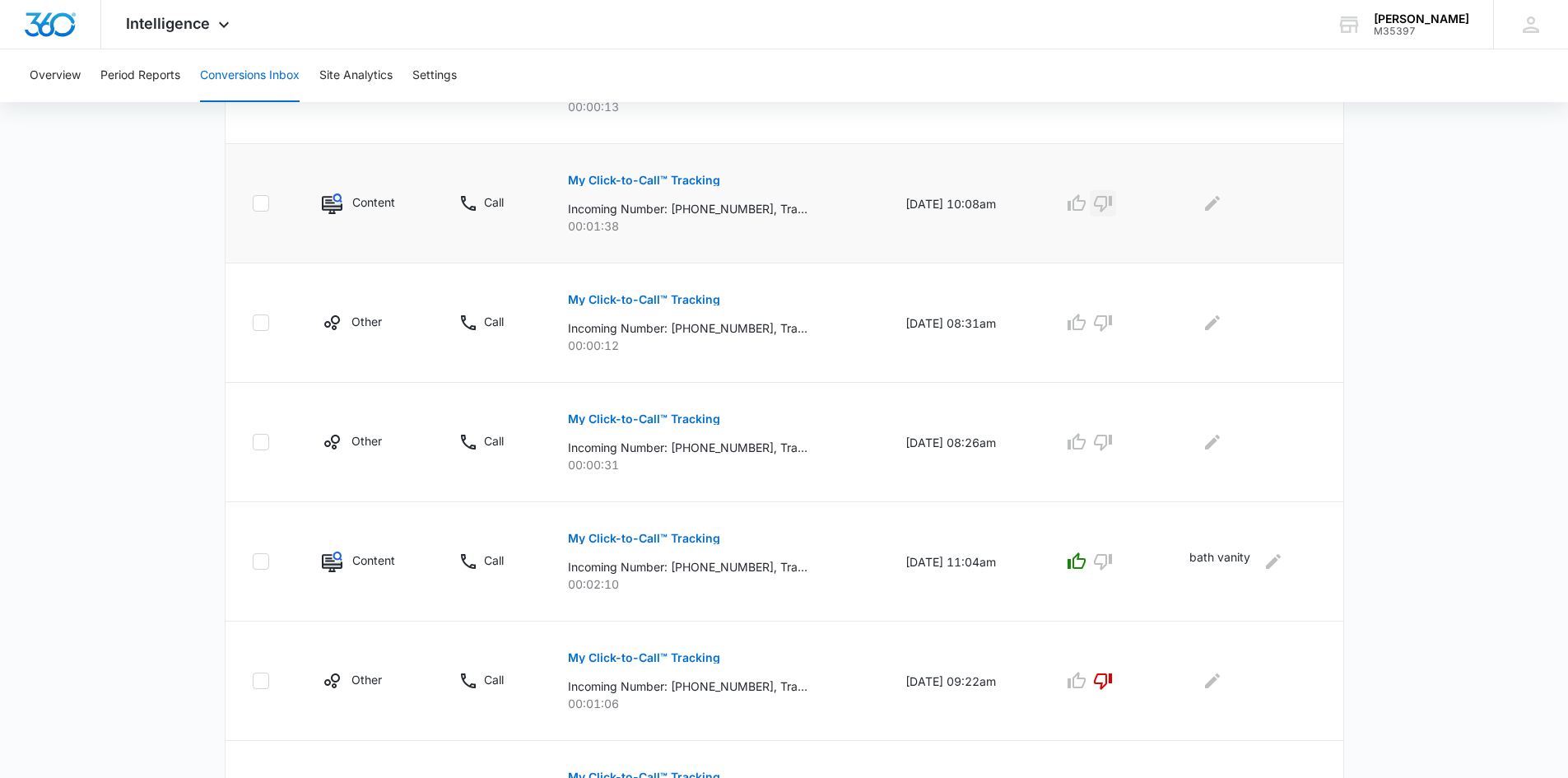
click at [1108, 197] on icon "button" at bounding box center [1103, 205] width 18 height 16
click at [1210, 206] on icon "Edit Comments" at bounding box center [1213, 204] width 20 height 20
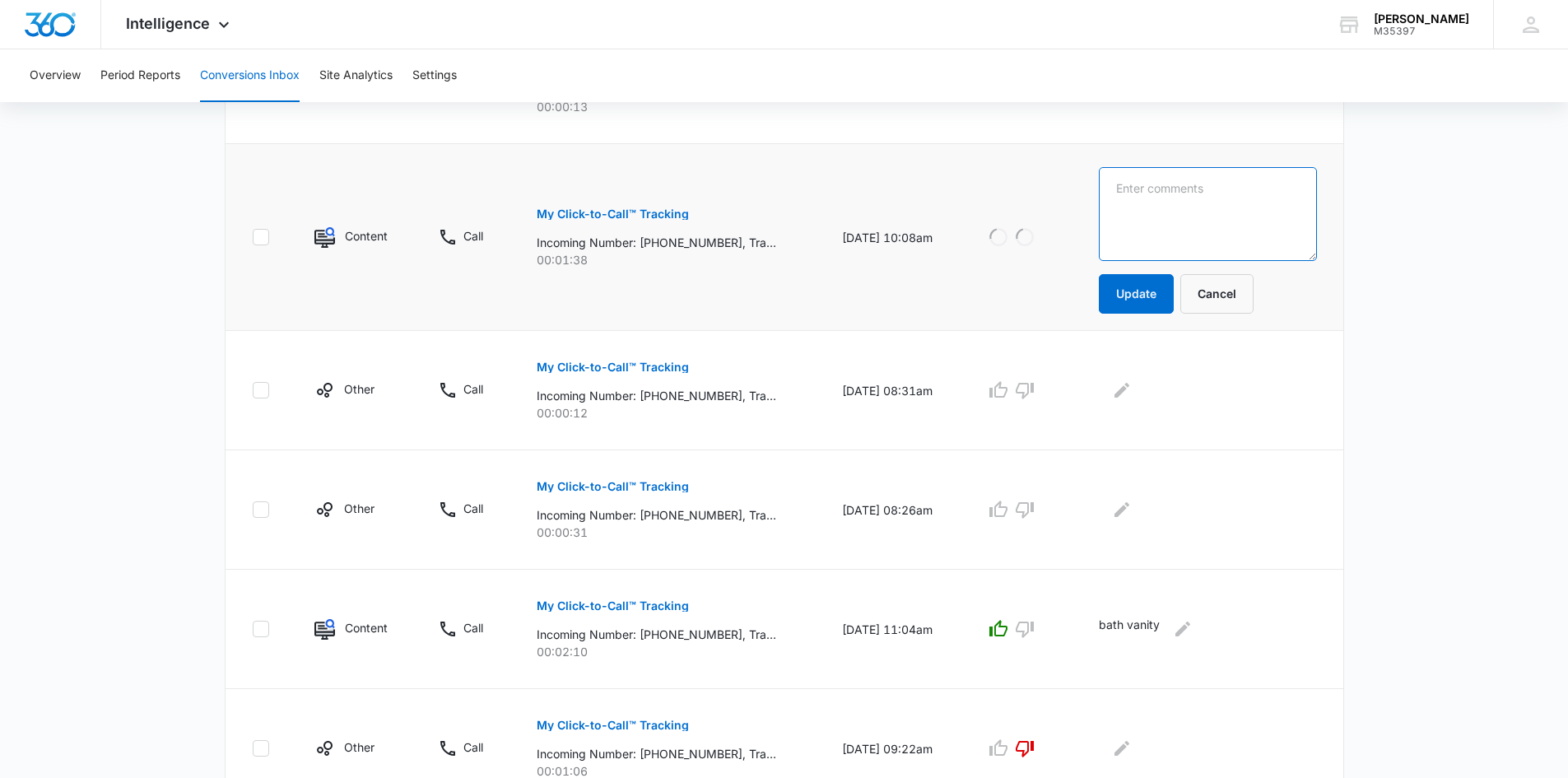
drag, startPoint x: 1184, startPoint y: 196, endPoint x: 1182, endPoint y: 211, distance: 15.1
click at [1184, 196] on textarea at bounding box center [1207, 214] width 218 height 94
type textarea "best of the best awards"
click at [1173, 283] on button "Update" at bounding box center [1136, 293] width 75 height 39
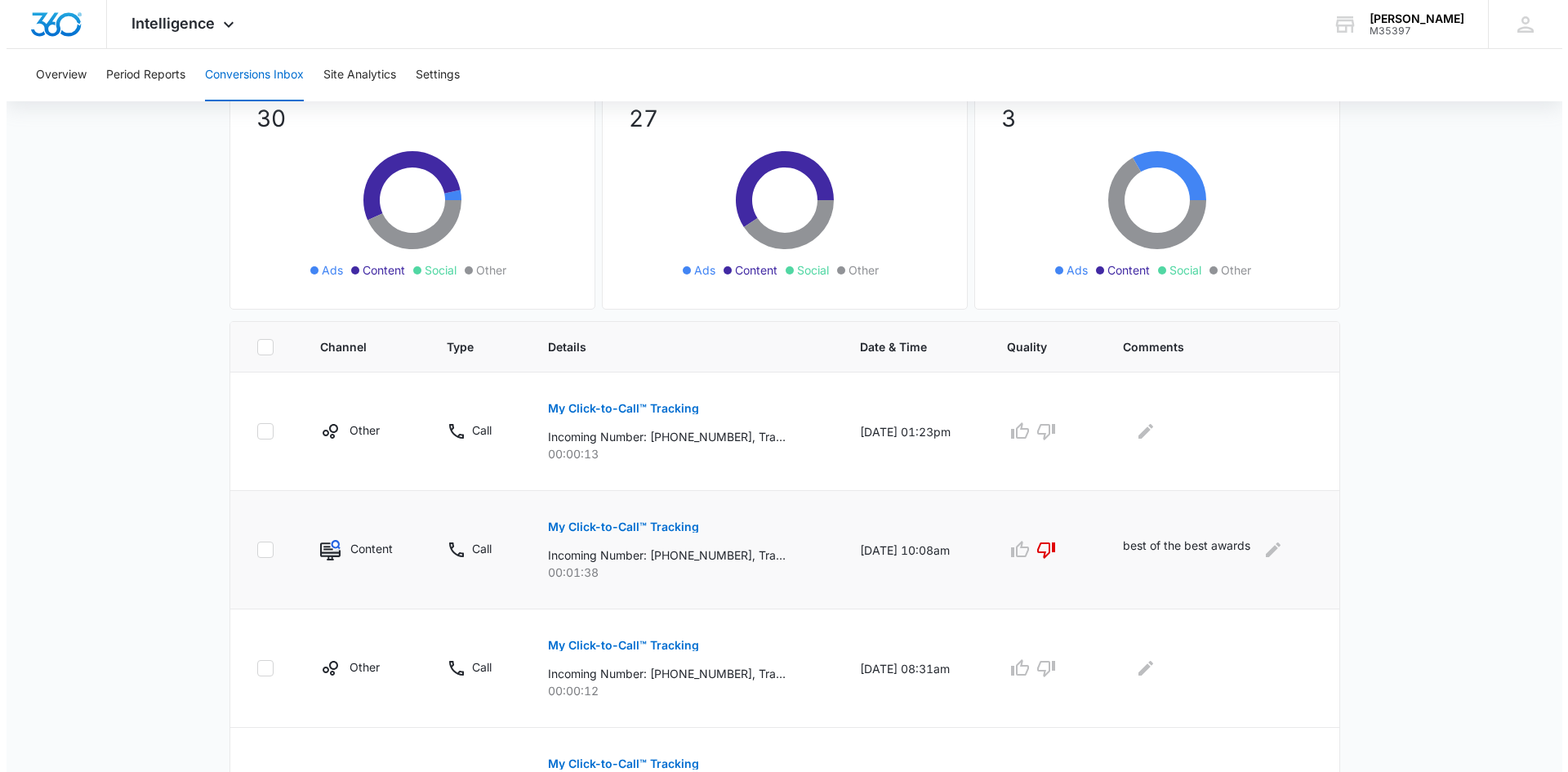
scroll to position [0, 0]
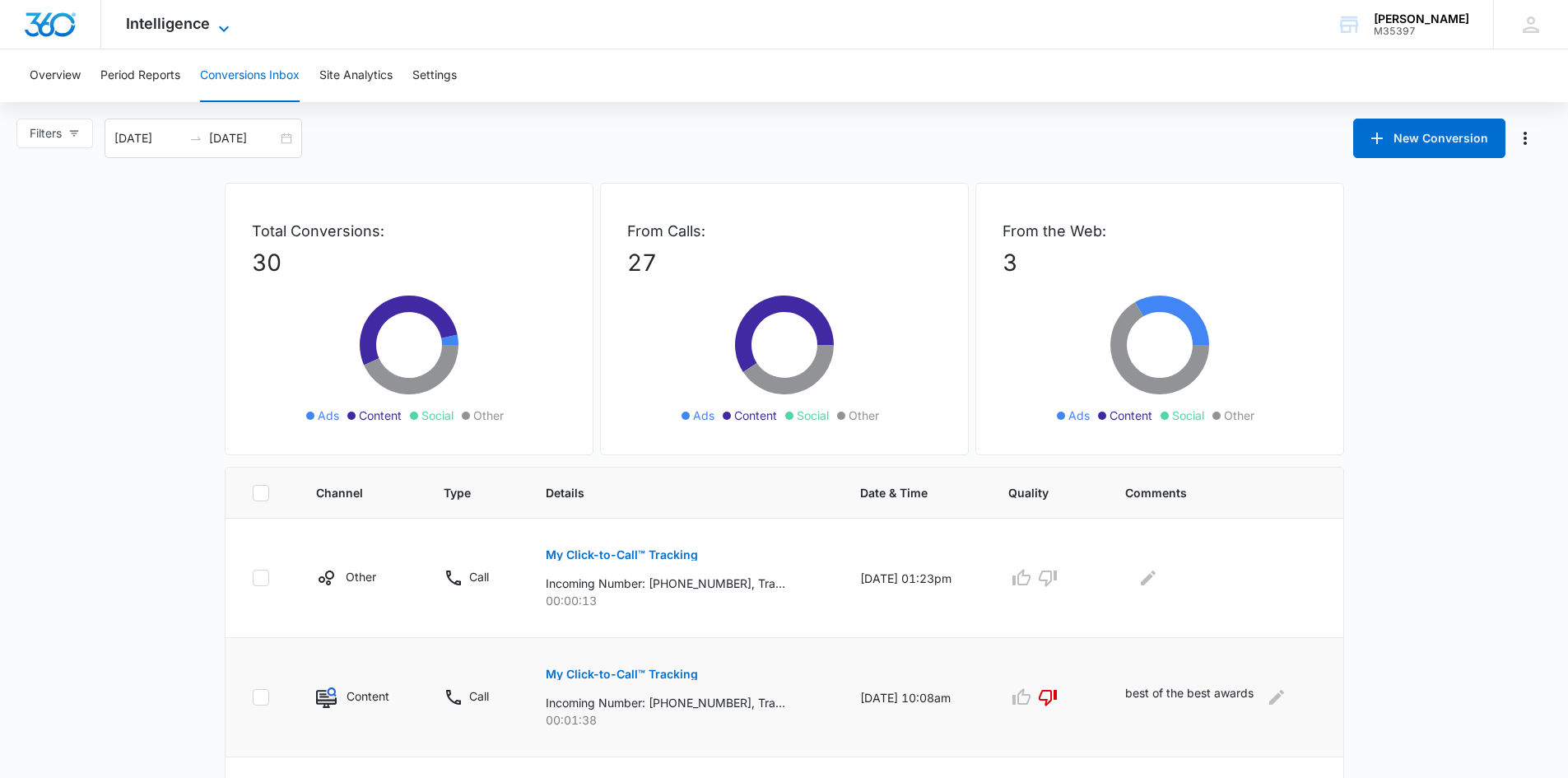
click at [223, 23] on icon at bounding box center [224, 29] width 20 height 20
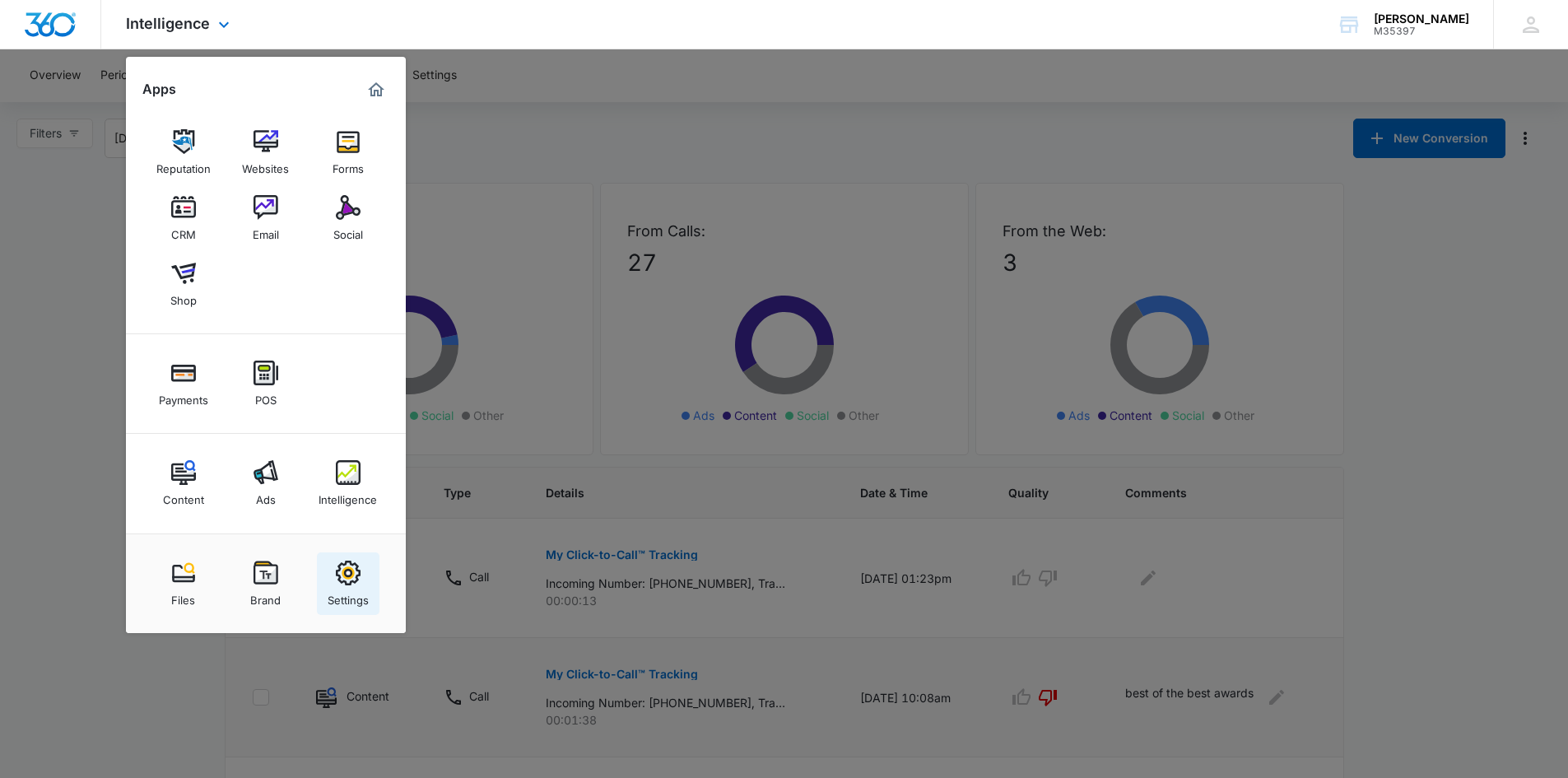
click at [351, 580] on img at bounding box center [348, 573] width 25 height 25
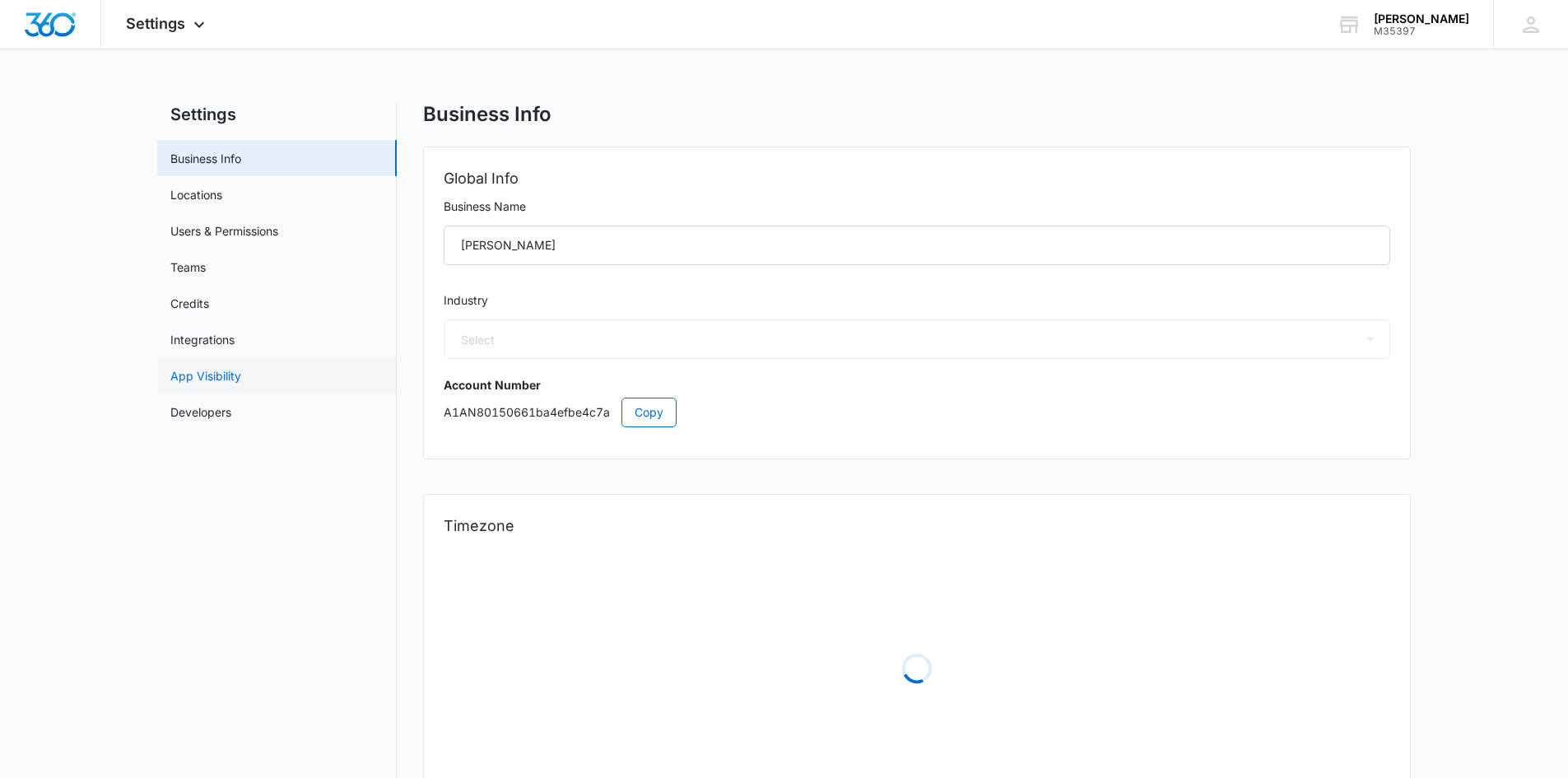
select select "33"
select select "US"
select select "America/Denver"
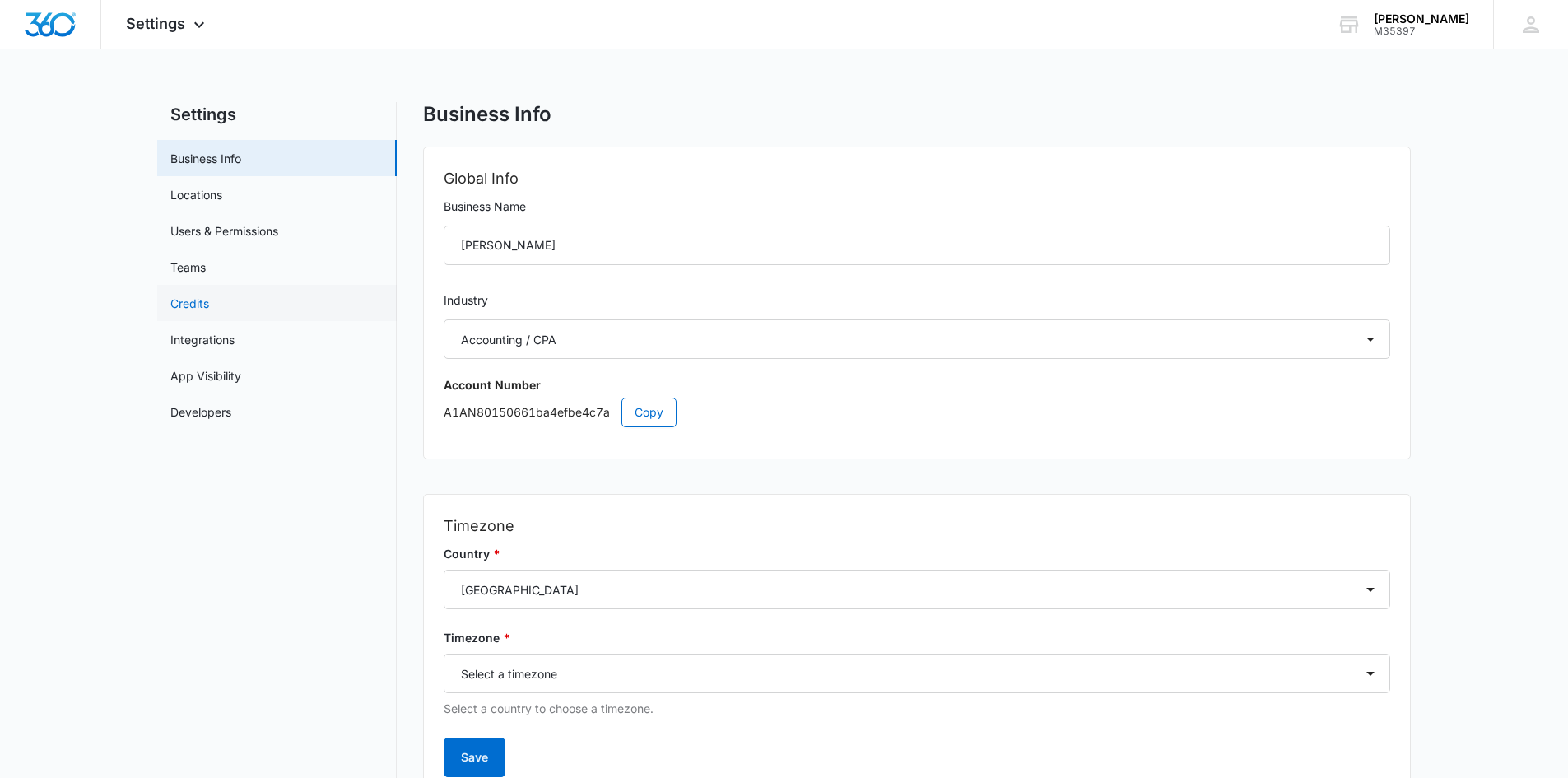
click at [189, 296] on link "Credits" at bounding box center [190, 303] width 38 height 17
